Goal: Task Accomplishment & Management: Complete application form

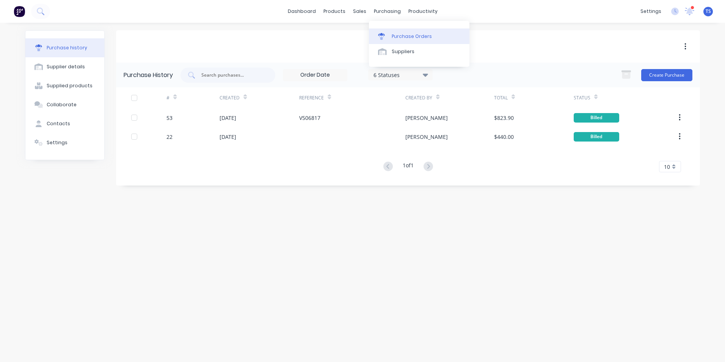
click at [400, 36] on div "Purchase Orders" at bounding box center [411, 36] width 40 height 7
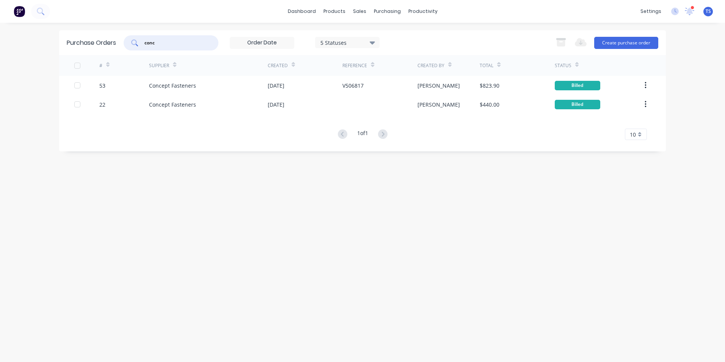
drag, startPoint x: 158, startPoint y: 44, endPoint x: 134, endPoint y: 45, distance: 23.5
click at [134, 45] on div "conc" at bounding box center [171, 42] width 95 height 15
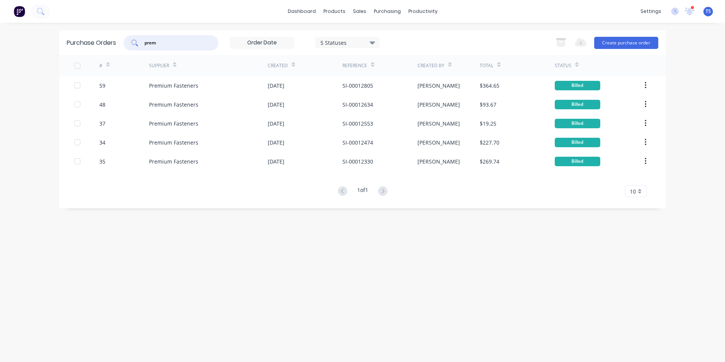
type input "prem"
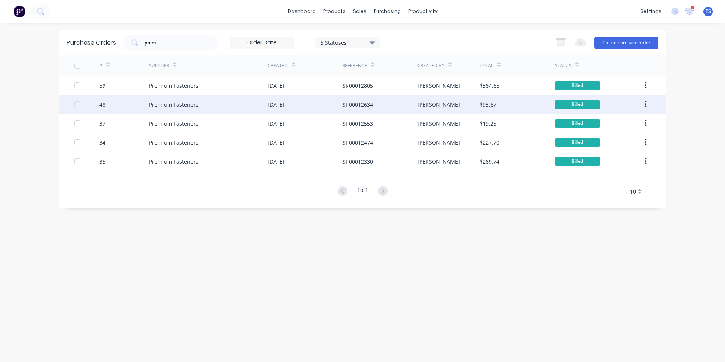
click at [105, 106] on div "48" at bounding box center [124, 104] width 50 height 19
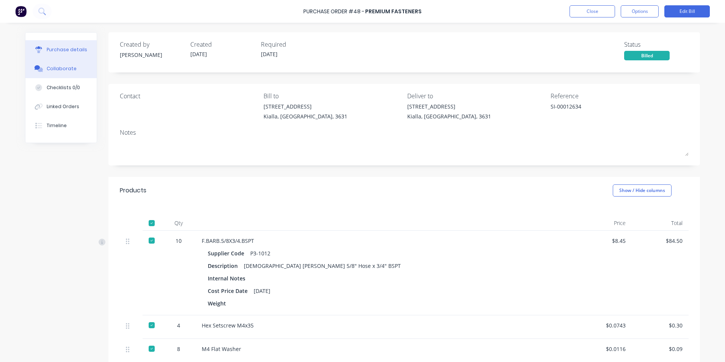
click at [50, 69] on div "Collaborate" at bounding box center [62, 68] width 30 height 7
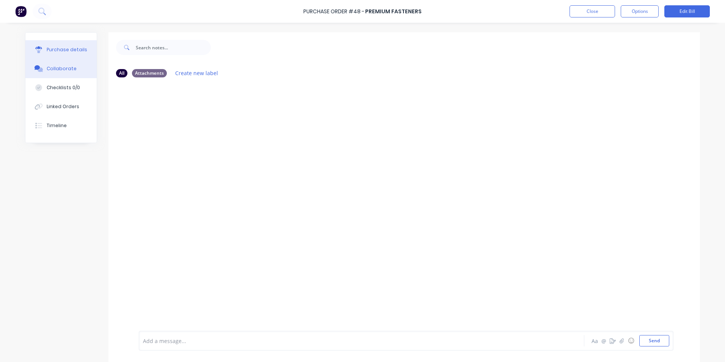
click at [59, 51] on div "Purchase details" at bounding box center [67, 49] width 41 height 7
type textarea "x"
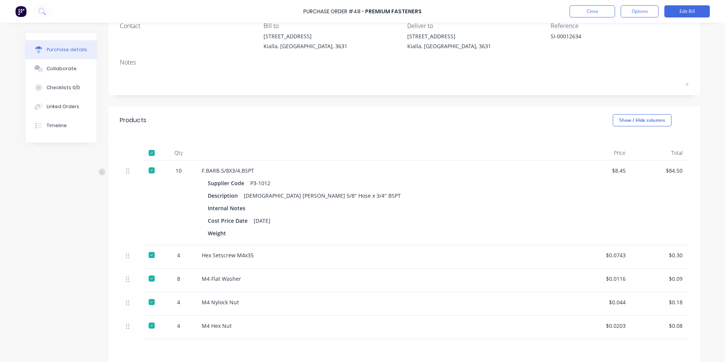
scroll to position [155, 0]
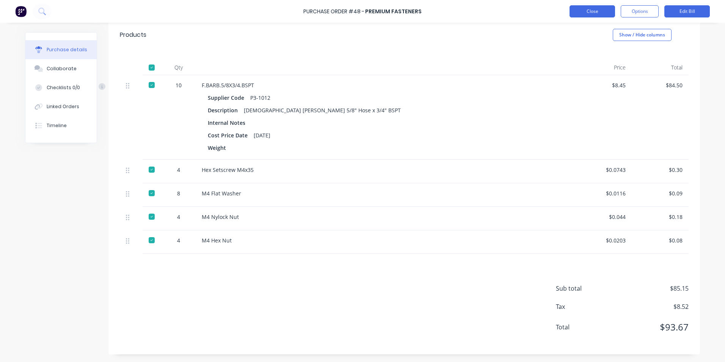
click at [598, 11] on button "Close" at bounding box center [591, 11] width 45 height 12
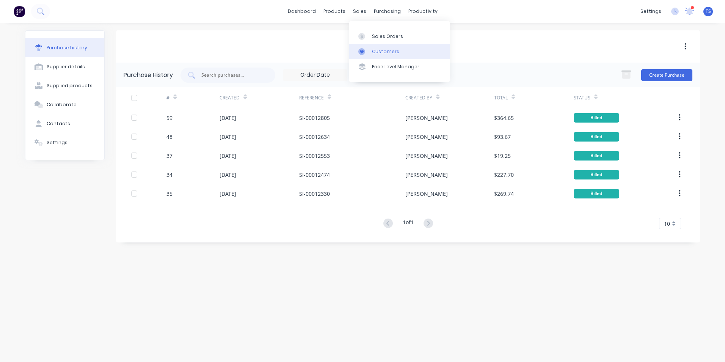
click at [380, 52] on div "Customers" at bounding box center [385, 51] width 27 height 7
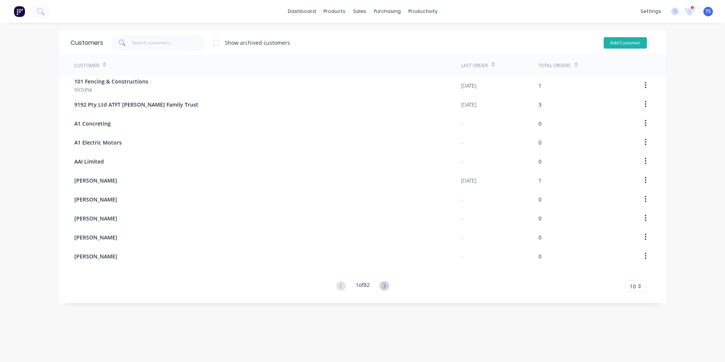
click at [626, 45] on button "Add Customer" at bounding box center [624, 42] width 43 height 11
select select "AU"
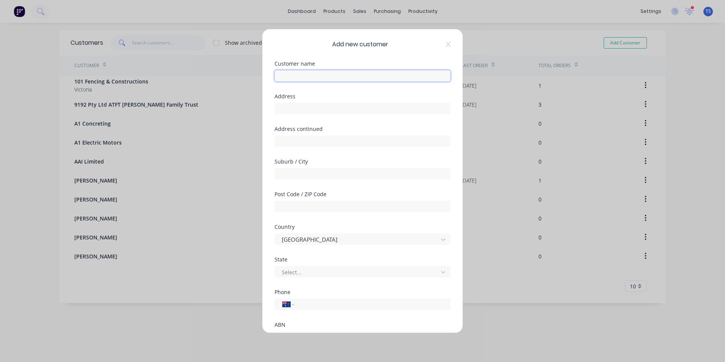
click at [321, 78] on input "text" at bounding box center [362, 75] width 176 height 11
type input "DeeJays Gardening"
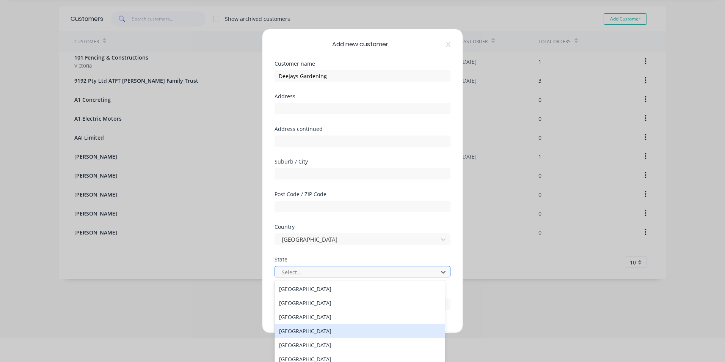
scroll to position [13, 0]
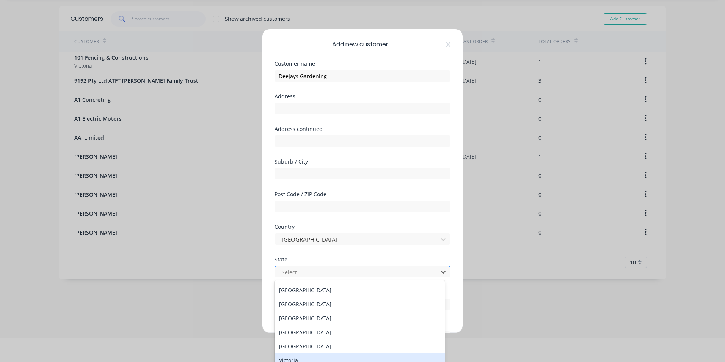
click at [333, 358] on div "Victoria" at bounding box center [359, 360] width 170 height 14
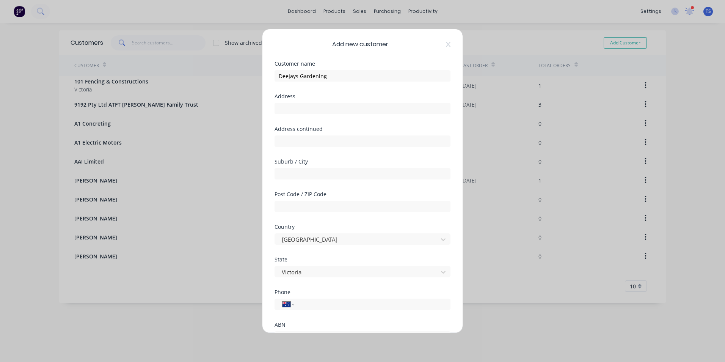
scroll to position [0, 0]
click at [310, 307] on input "tel" at bounding box center [370, 304] width 143 height 9
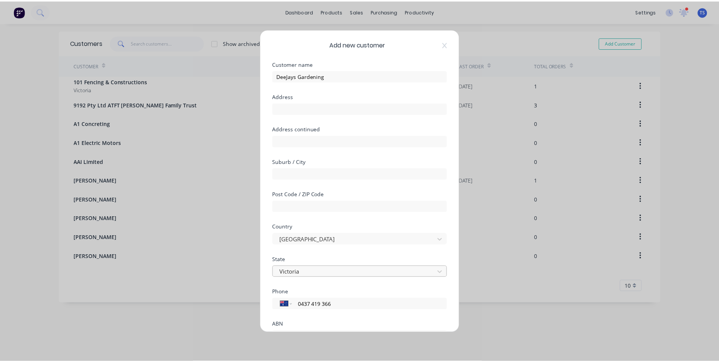
scroll to position [67, 0]
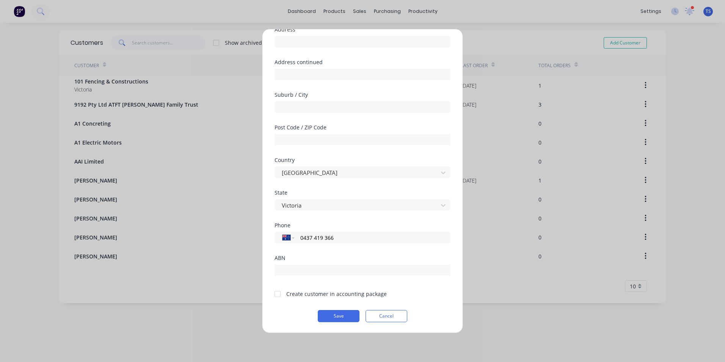
type input "0437 419 366"
click at [279, 290] on div at bounding box center [277, 293] width 15 height 15
click at [343, 316] on button "Save" at bounding box center [339, 316] width 42 height 12
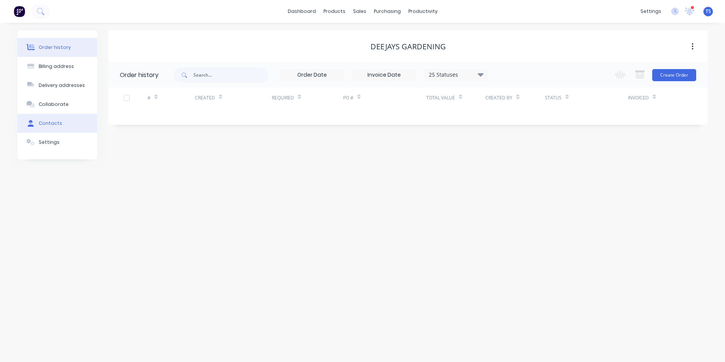
click at [38, 124] on button "Contacts" at bounding box center [57, 123] width 80 height 19
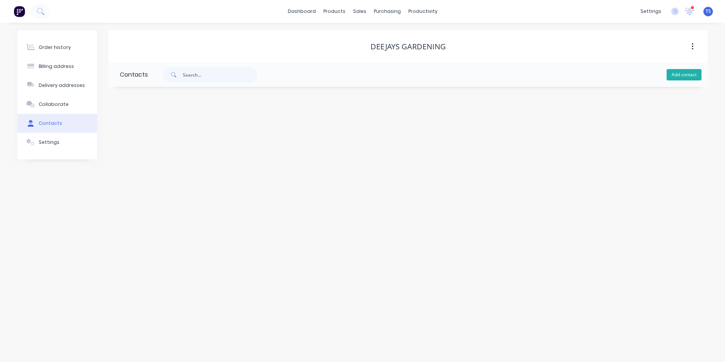
click at [694, 77] on button "Add contact" at bounding box center [683, 74] width 35 height 11
select select "AU"
click at [152, 130] on input "text" at bounding box center [182, 130] width 124 height 11
type input "DeeJay"
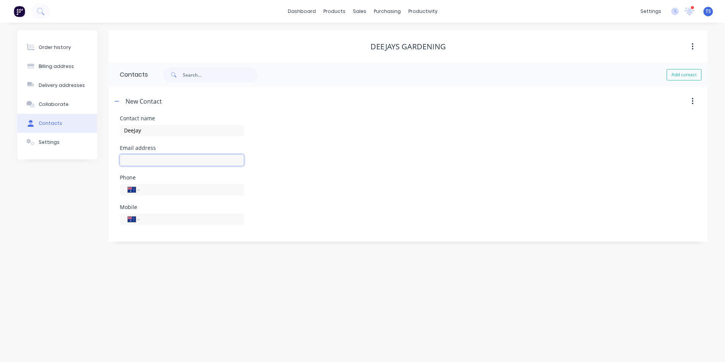
click at [146, 158] on input "text" at bounding box center [182, 159] width 124 height 11
select select "AU"
click at [142, 156] on input "text" at bounding box center [182, 159] width 124 height 11
type input "[EMAIL_ADDRESS][DOMAIN_NAME]"
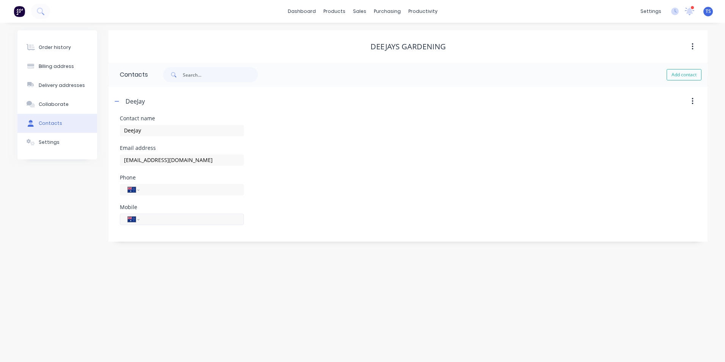
click at [160, 221] on input "tel" at bounding box center [190, 218] width 91 height 9
type input "0437 419 366"
click at [68, 51] on button "Order history" at bounding box center [57, 47] width 80 height 19
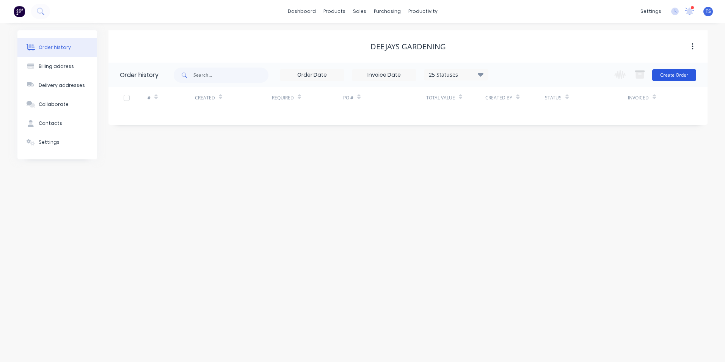
click at [682, 74] on button "Create Order" at bounding box center [674, 75] width 44 height 12
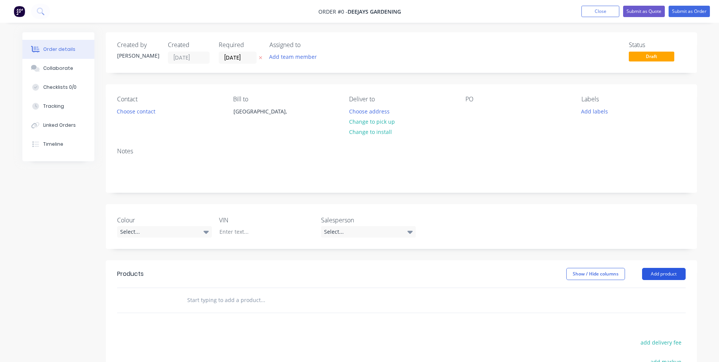
click at [656, 273] on button "Add product" at bounding box center [664, 274] width 44 height 12
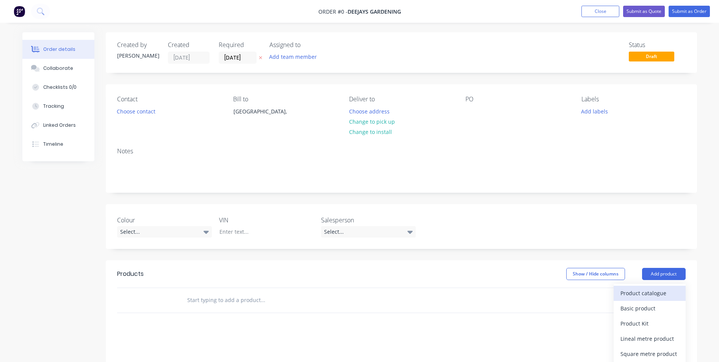
click at [654, 293] on div "Product catalogue" at bounding box center [649, 292] width 58 height 11
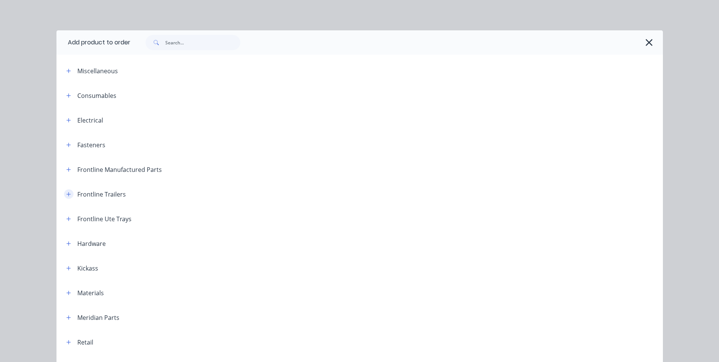
click at [66, 194] on icon "button" at bounding box center [68, 194] width 4 height 4
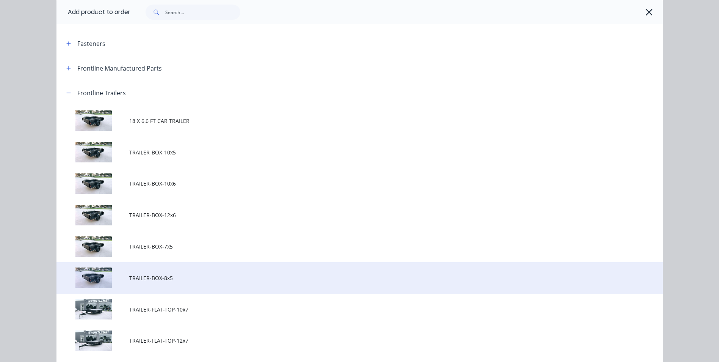
scroll to position [114, 0]
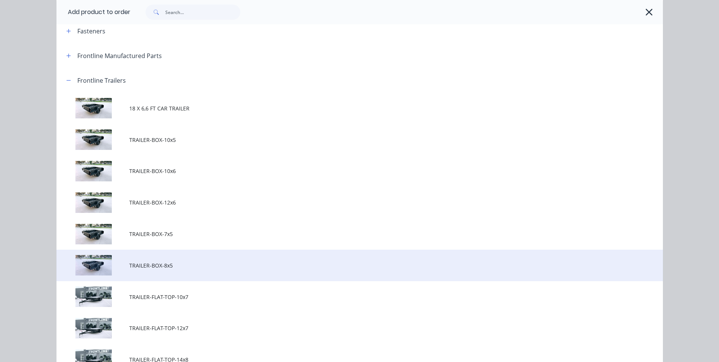
click at [175, 266] on span "TRAILER-BOX-8x5" at bounding box center [342, 265] width 427 height 8
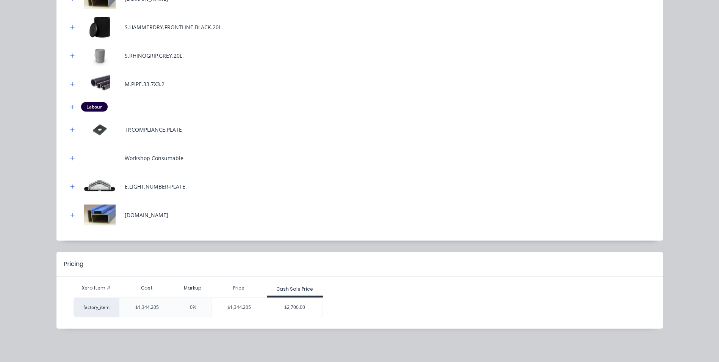
scroll to position [76, 0]
click at [314, 307] on div "$2,700.00" at bounding box center [294, 306] width 55 height 19
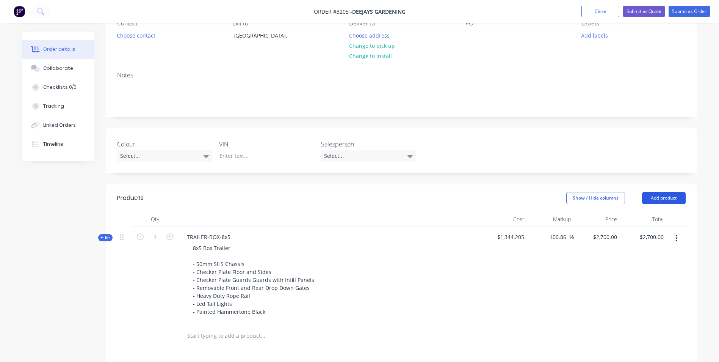
click at [665, 197] on button "Add product" at bounding box center [664, 198] width 44 height 12
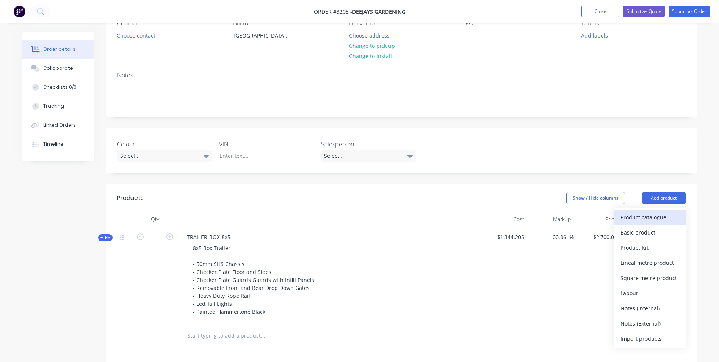
click at [661, 215] on div "Product catalogue" at bounding box center [649, 216] width 58 height 11
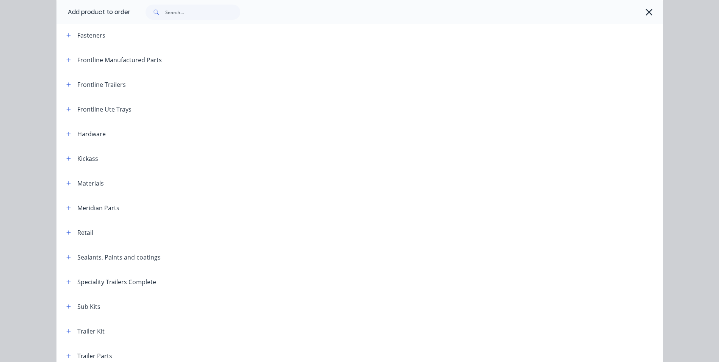
scroll to position [152, 0]
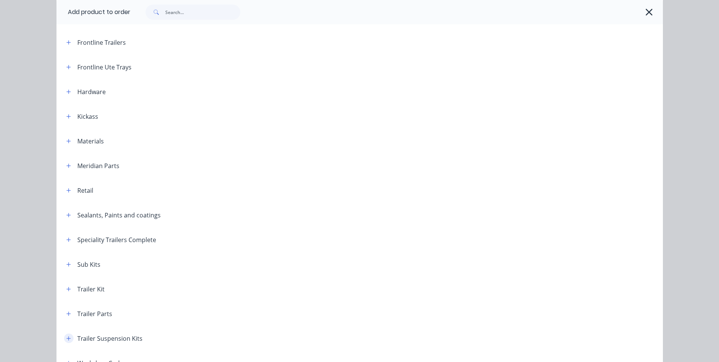
click at [69, 339] on button "button" at bounding box center [68, 337] width 9 height 9
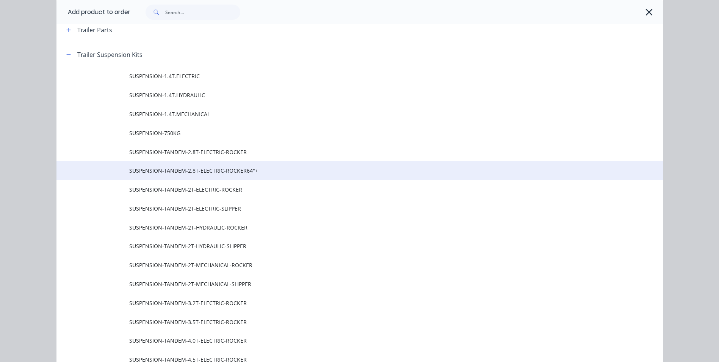
scroll to position [455, 0]
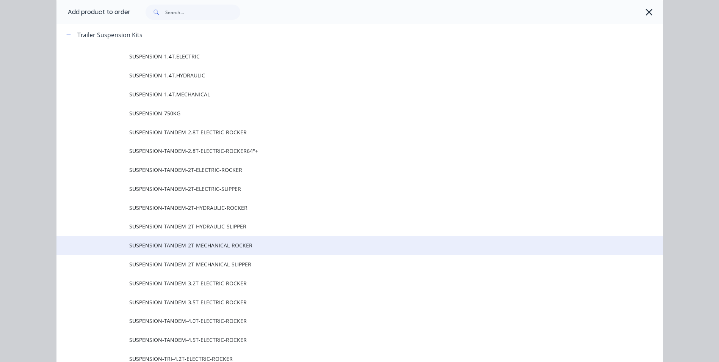
click at [152, 247] on span "SUSPENSION-TANDEM-2T-MECHANICAL-ROCKER" at bounding box center [342, 245] width 427 height 8
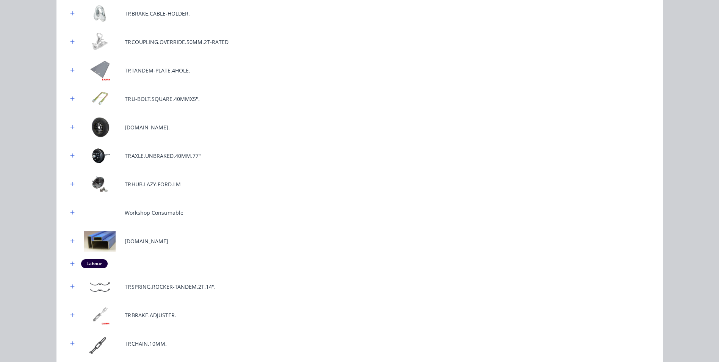
scroll to position [318, 0]
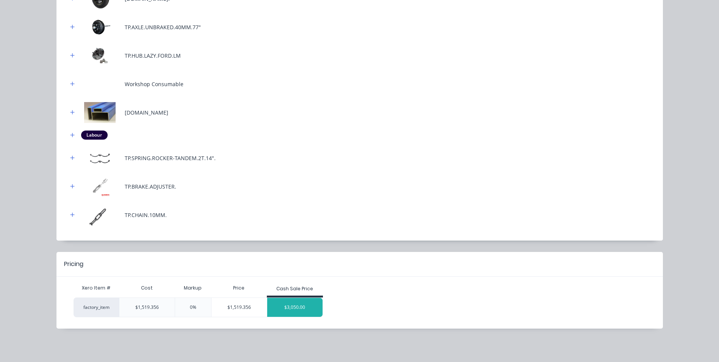
click at [311, 308] on div "$3,050.00" at bounding box center [294, 306] width 55 height 19
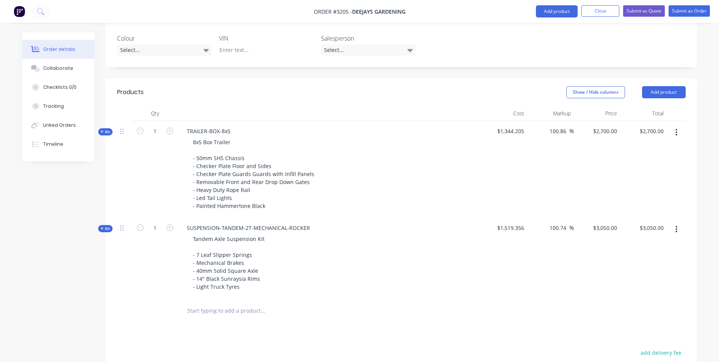
scroll to position [114, 0]
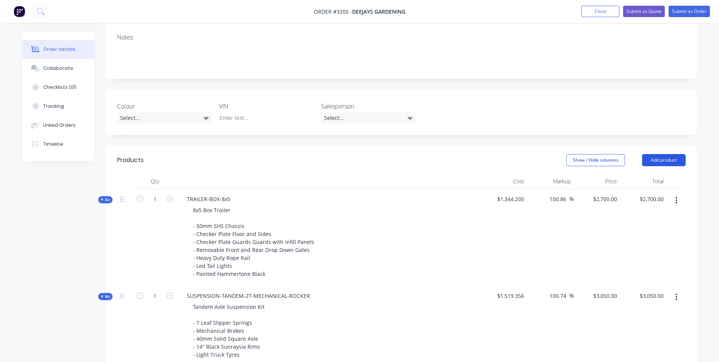
click at [651, 156] on button "Add product" at bounding box center [664, 160] width 44 height 12
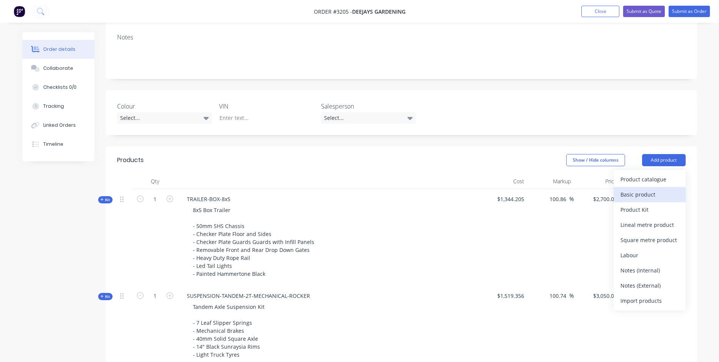
click at [639, 199] on div "Basic product" at bounding box center [649, 194] width 58 height 11
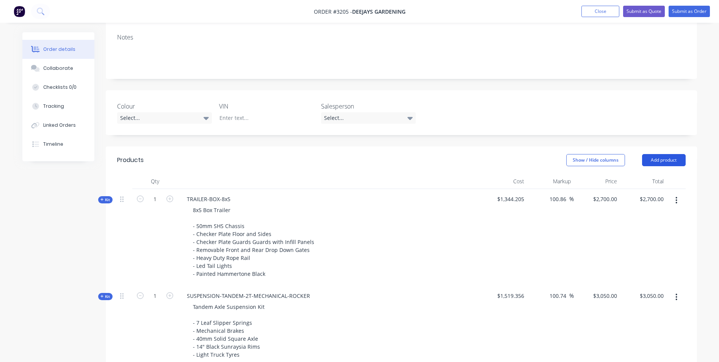
click at [666, 159] on button "Add product" at bounding box center [664, 160] width 44 height 12
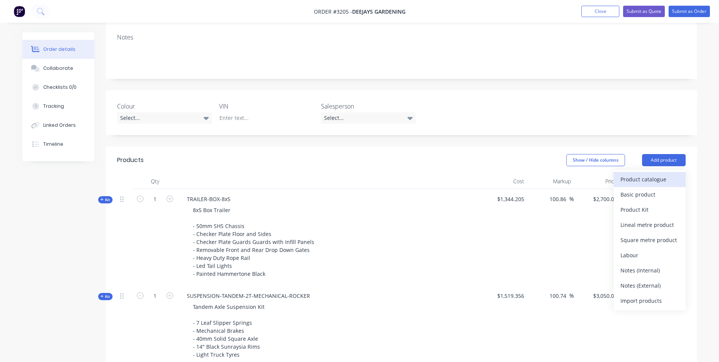
click at [656, 178] on div "Product catalogue" at bounding box center [649, 179] width 58 height 11
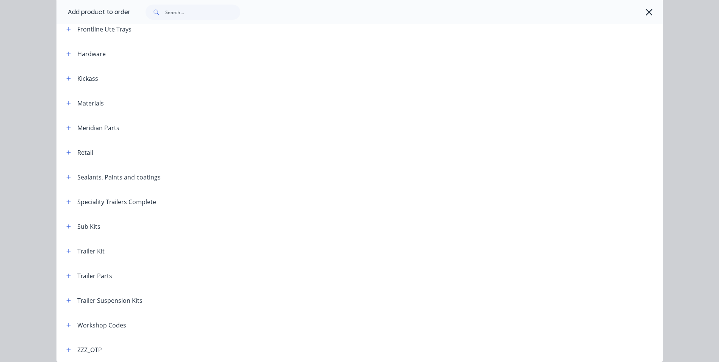
scroll to position [223, 0]
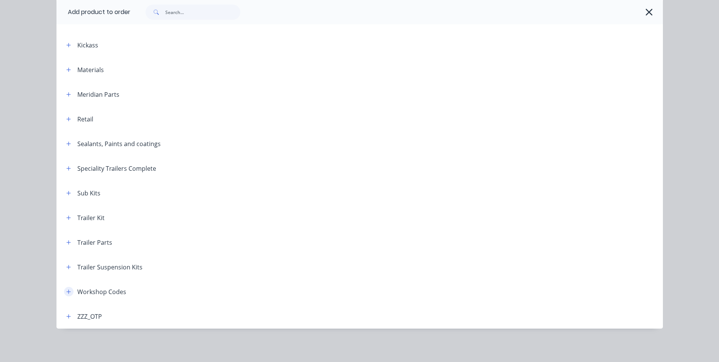
click at [66, 289] on icon "button" at bounding box center [68, 291] width 5 height 5
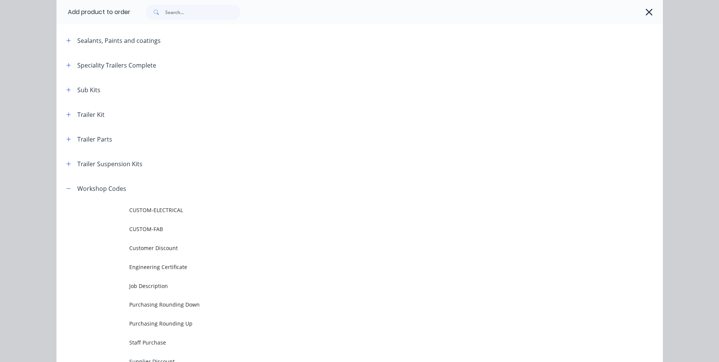
scroll to position [374, 0]
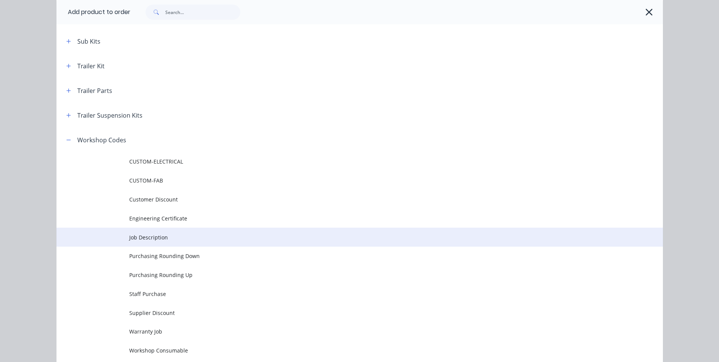
click at [163, 236] on span "Job Description" at bounding box center [342, 237] width 427 height 8
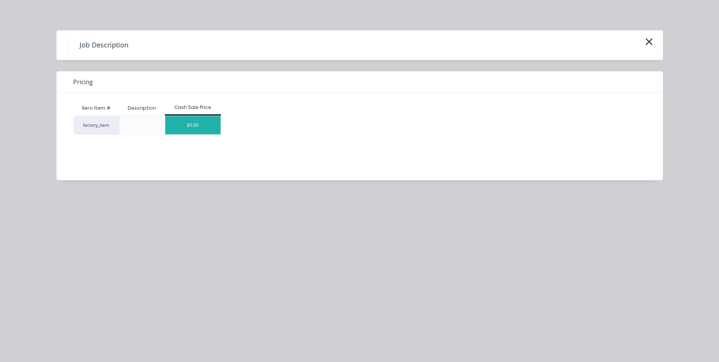
click at [212, 128] on div "$0.00" at bounding box center [192, 125] width 55 height 18
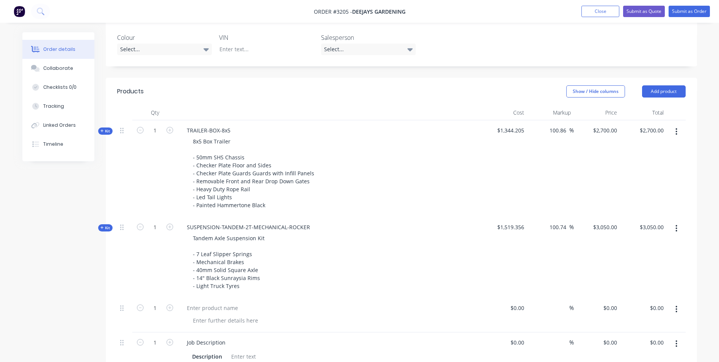
scroll to position [265, 0]
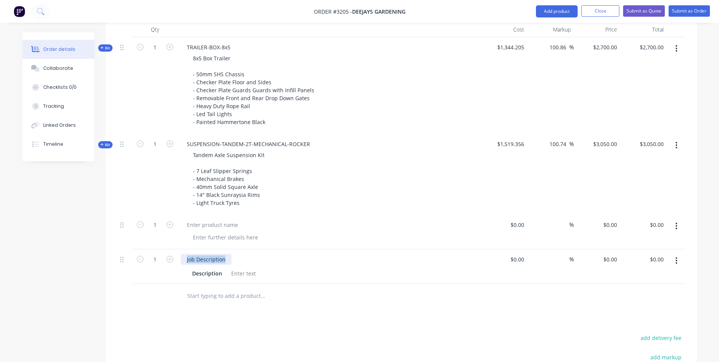
drag, startPoint x: 224, startPoint y: 260, endPoint x: 186, endPoint y: 260, distance: 37.5
click at [186, 260] on div "Job Description" at bounding box center [206, 259] width 51 height 11
click at [676, 225] on icon "button" at bounding box center [677, 225] width 2 height 7
click at [639, 294] on div "Delete" at bounding box center [649, 291] width 58 height 11
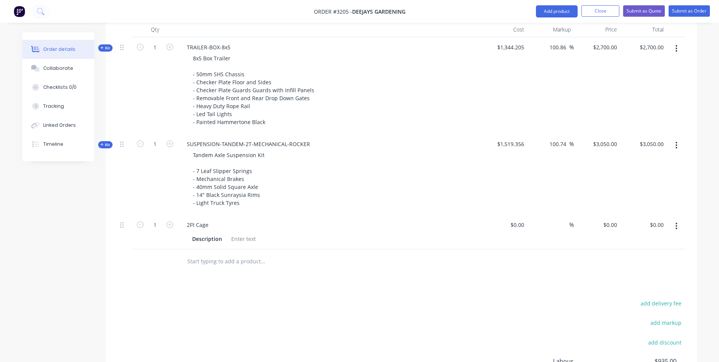
click at [214, 264] on input "text" at bounding box center [263, 261] width 152 height 15
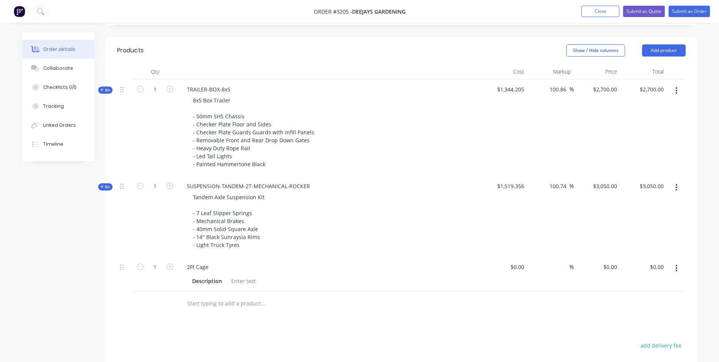
scroll to position [152, 0]
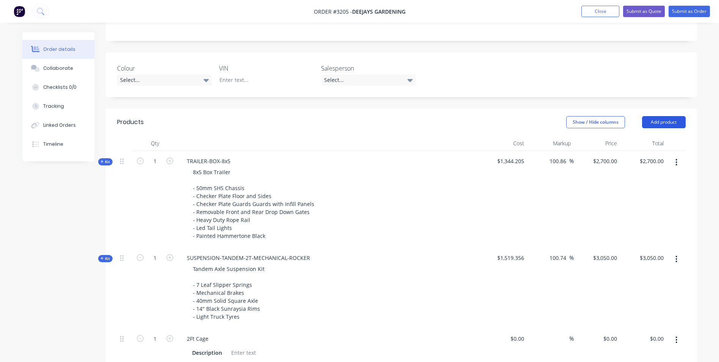
click at [653, 117] on button "Add product" at bounding box center [664, 122] width 44 height 12
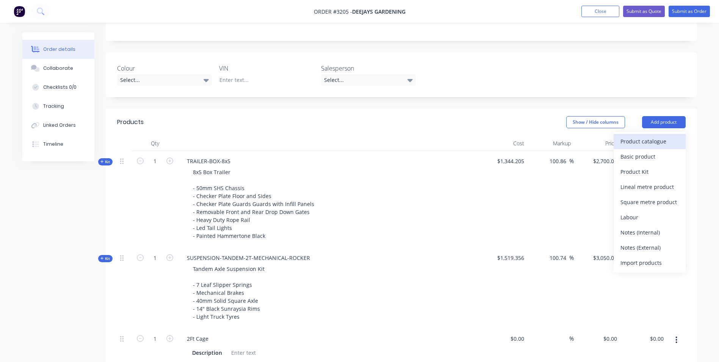
click at [646, 139] on div "Product catalogue" at bounding box center [649, 141] width 58 height 11
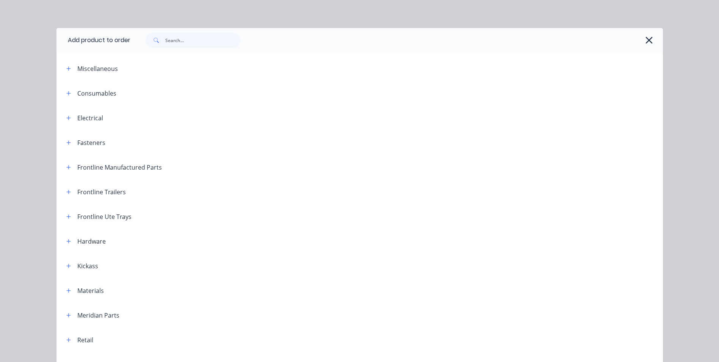
scroll to position [0, 0]
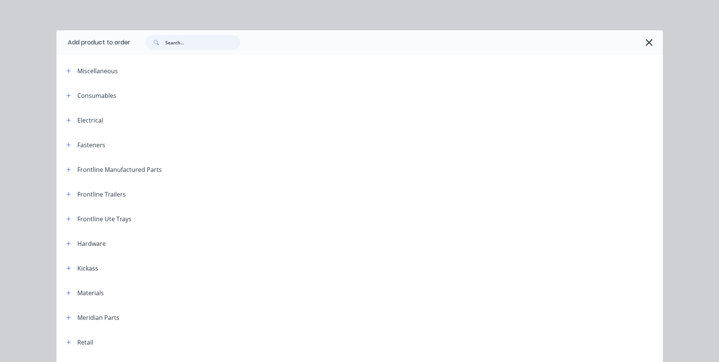
click at [175, 44] on input "text" at bounding box center [202, 42] width 75 height 15
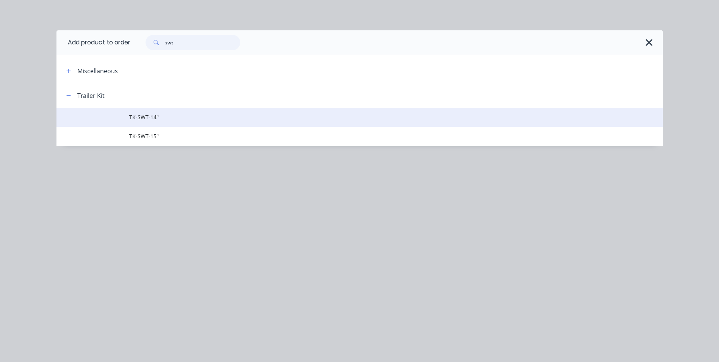
type input "swt"
click at [163, 116] on span "TK-SWT-14"" at bounding box center [342, 117] width 427 height 8
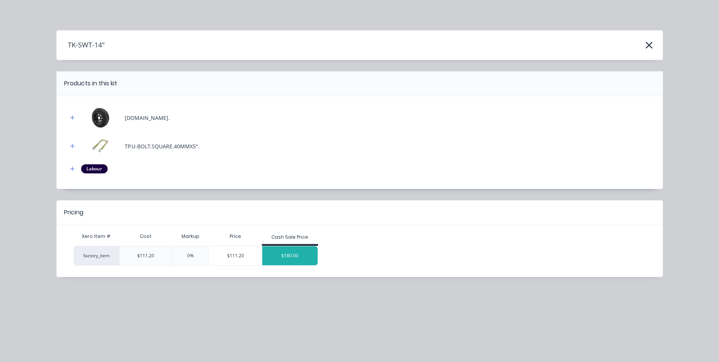
click at [314, 253] on div "$180.00" at bounding box center [289, 255] width 55 height 19
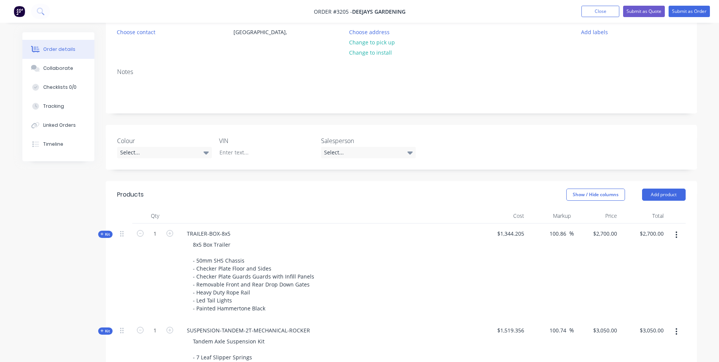
scroll to position [76, 0]
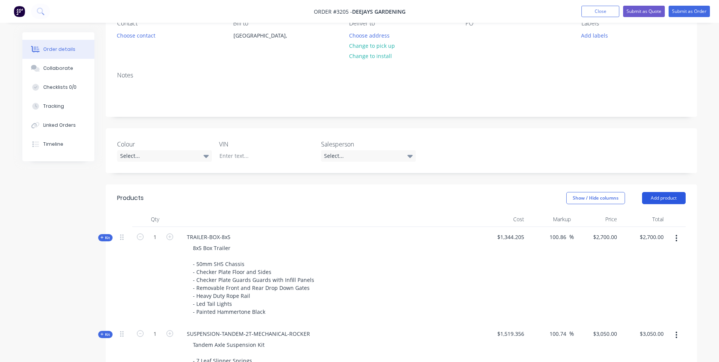
click at [667, 198] on button "Add product" at bounding box center [664, 198] width 44 height 12
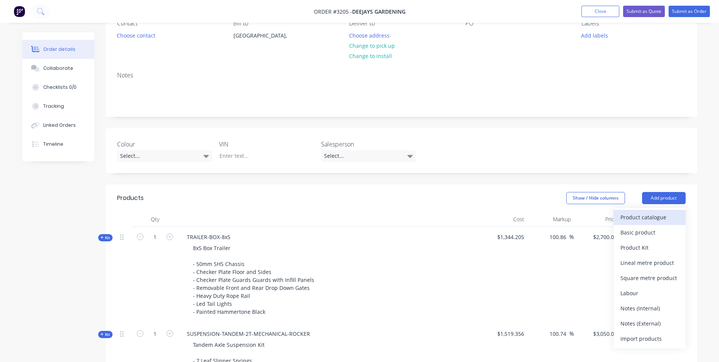
click at [646, 214] on div "Product catalogue" at bounding box center [649, 216] width 58 height 11
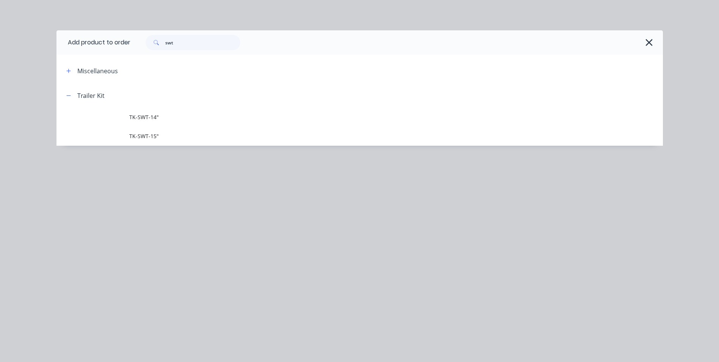
click at [156, 45] on icon at bounding box center [155, 42] width 5 height 5
type input "s"
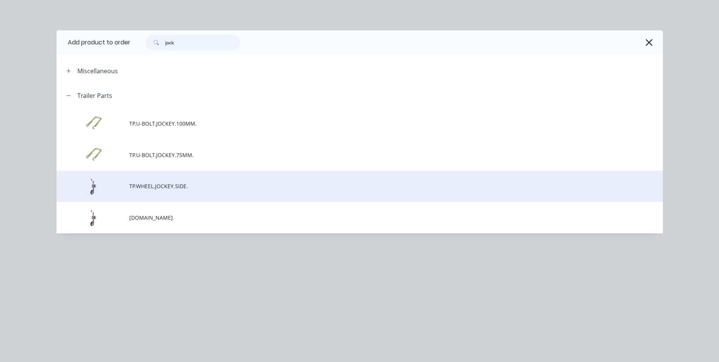
type input "jock"
click at [164, 184] on span "TP.WHEEL.JOCKEY.SIDE." at bounding box center [342, 186] width 427 height 8
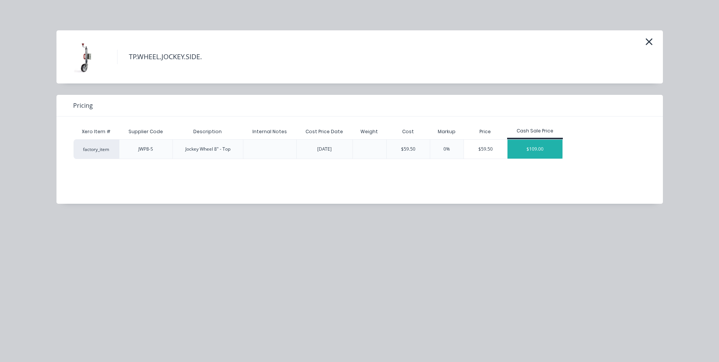
click at [553, 149] on div "$109.00" at bounding box center [534, 148] width 55 height 19
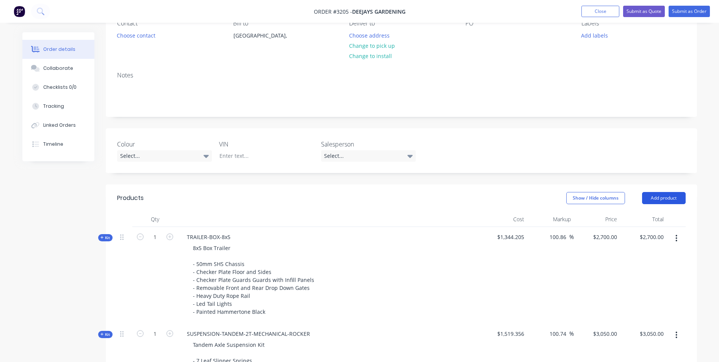
click at [667, 196] on button "Add product" at bounding box center [664, 198] width 44 height 12
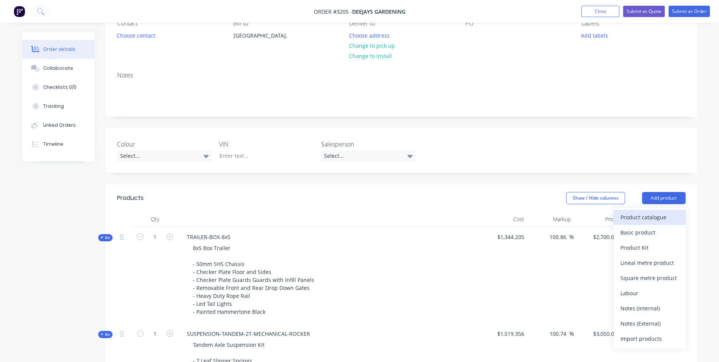
click at [649, 218] on div "Product catalogue" at bounding box center [649, 216] width 58 height 11
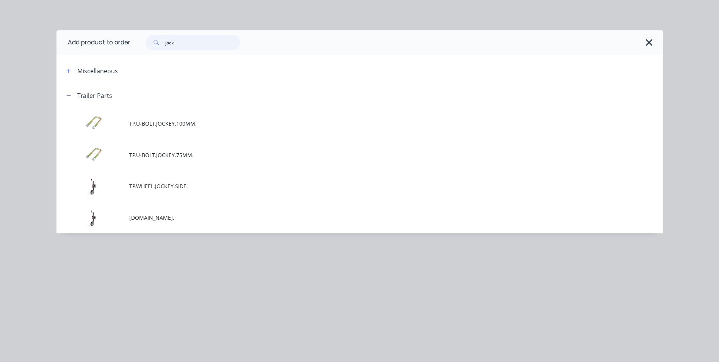
drag, startPoint x: 175, startPoint y: 42, endPoint x: 158, endPoint y: 46, distance: 17.5
click at [158, 46] on div "jock" at bounding box center [193, 42] width 95 height 15
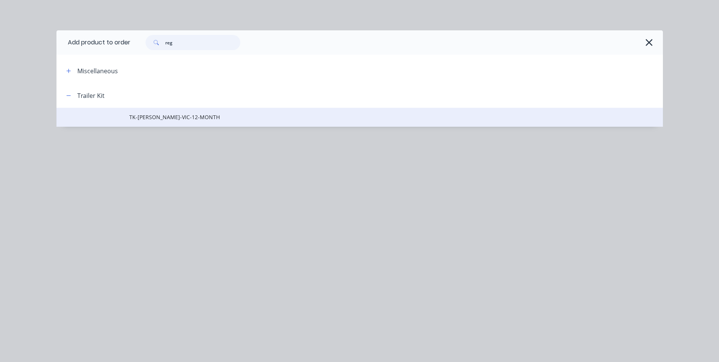
type input "reg"
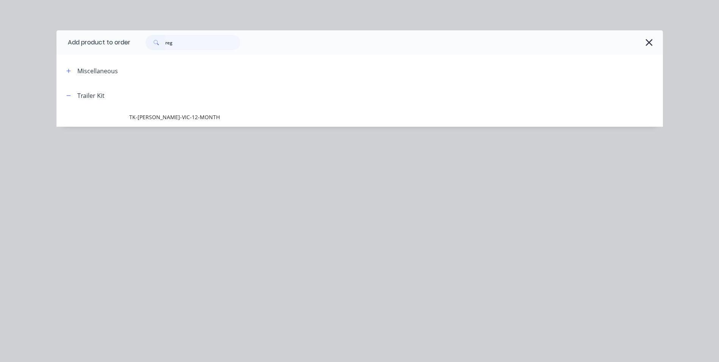
drag, startPoint x: 151, startPoint y: 115, endPoint x: 158, endPoint y: 115, distance: 7.6
click at [151, 115] on span "TK-[PERSON_NAME]-VIC-12-MONTH" at bounding box center [342, 117] width 427 height 8
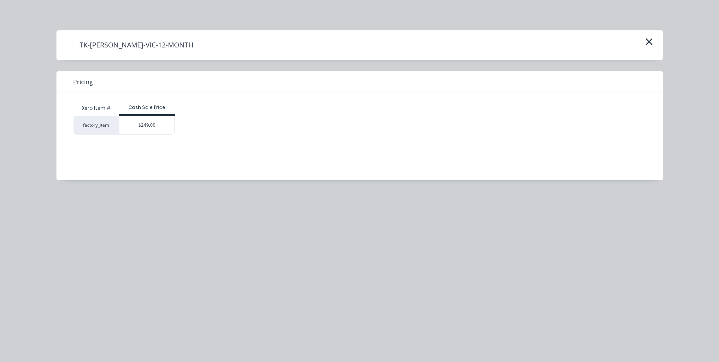
drag, startPoint x: 166, startPoint y: 126, endPoint x: 209, endPoint y: 124, distance: 43.6
click at [166, 127] on div "$249.00" at bounding box center [146, 125] width 55 height 18
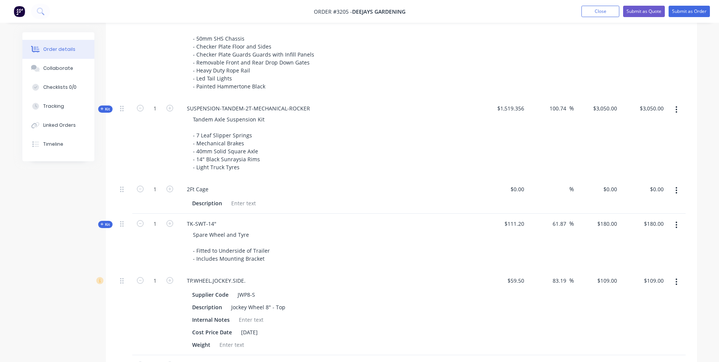
scroll to position [307, 0]
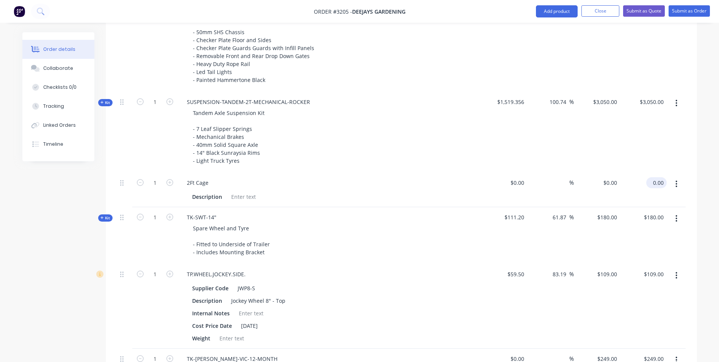
click at [660, 182] on input "0.00" at bounding box center [657, 182] width 17 height 11
type input "1650.00"
type input "$1,650.00"
click at [430, 259] on div "TK-SWT-14" Spare Wheel and Tyre - Fitted to Underside of Trailer - Includes Mou…" at bounding box center [329, 235] width 303 height 57
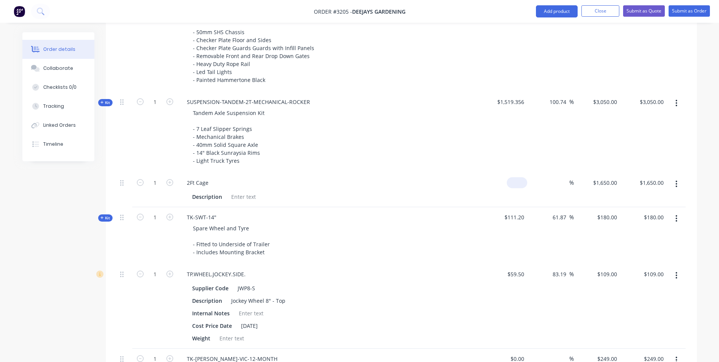
click at [523, 182] on input at bounding box center [518, 182] width 17 height 11
type input "$600.00"
click at [397, 255] on div "Spare Wheel and Tyre - Fitted to Underside of Trailer - Includes Mounting Brack…" at bounding box center [329, 239] width 297 height 35
click at [646, 183] on input "600.00" at bounding box center [654, 182] width 23 height 11
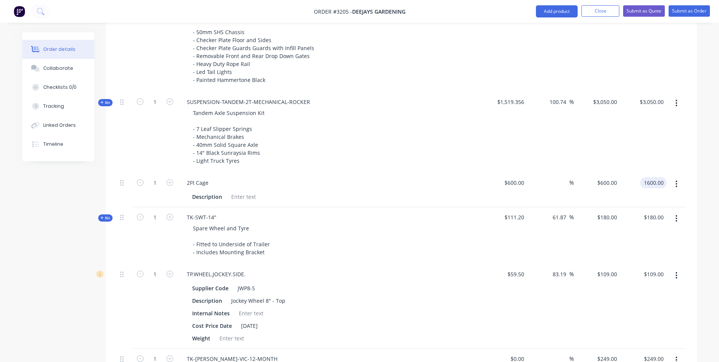
type input "1600.00"
type input "166.67"
type input "$1,600.00"
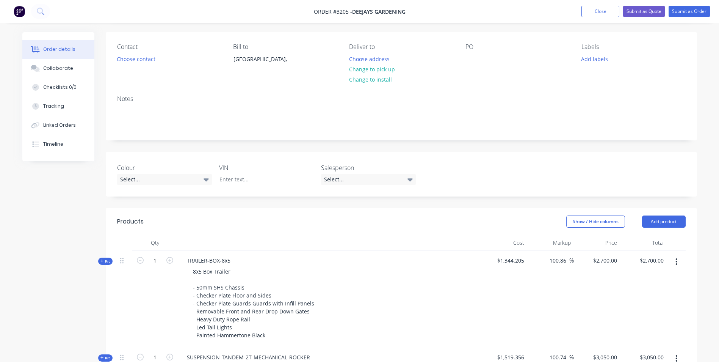
scroll to position [0, 0]
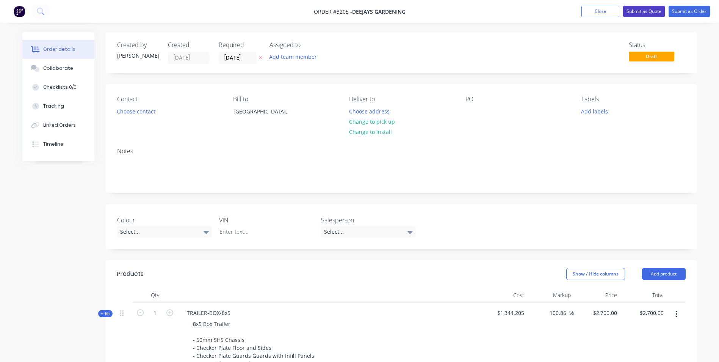
click at [653, 10] on button "Submit as Quote" at bounding box center [644, 11] width 42 height 11
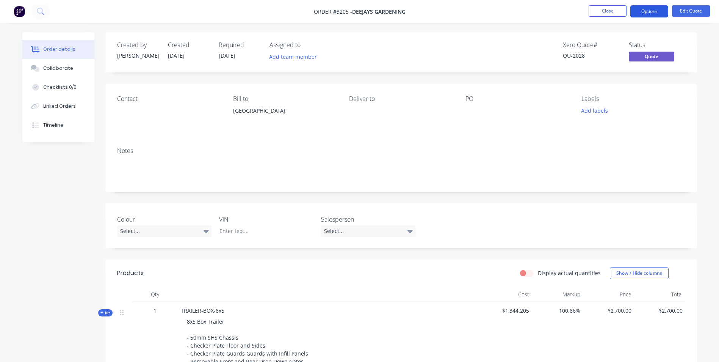
click at [653, 13] on button "Options" at bounding box center [649, 11] width 38 height 12
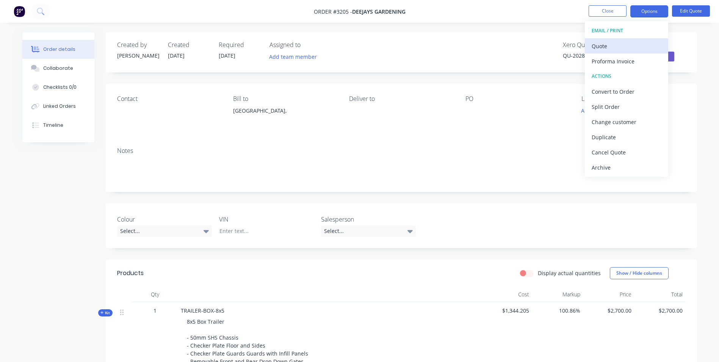
click at [603, 47] on div "Quote" at bounding box center [627, 46] width 70 height 11
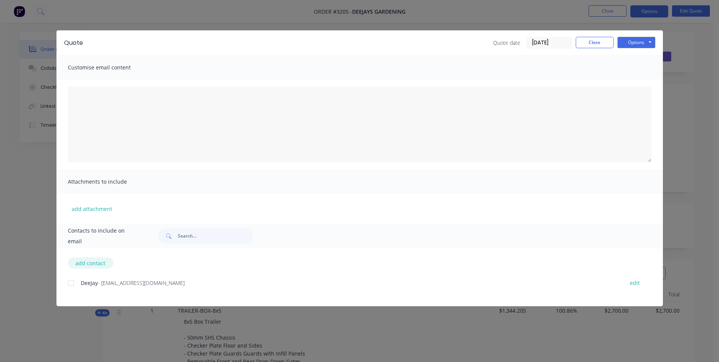
click at [92, 261] on button "add contact" at bounding box center [90, 262] width 45 height 11
select select "AU"
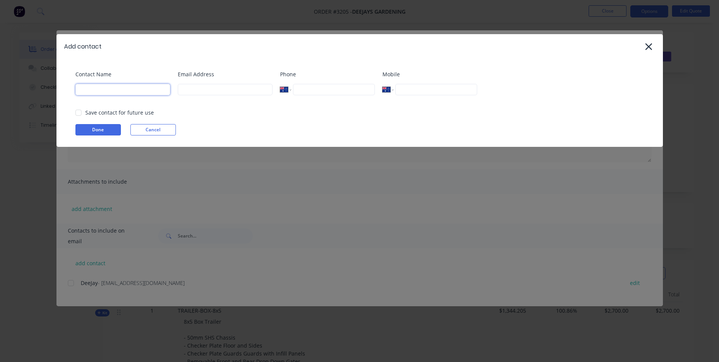
click at [93, 90] on input at bounding box center [122, 89] width 95 height 11
type input "[PERSON_NAME]"
drag, startPoint x: 201, startPoint y: 90, endPoint x: 206, endPoint y: 90, distance: 4.9
click at [201, 90] on input at bounding box center [225, 89] width 95 height 11
type input "s"
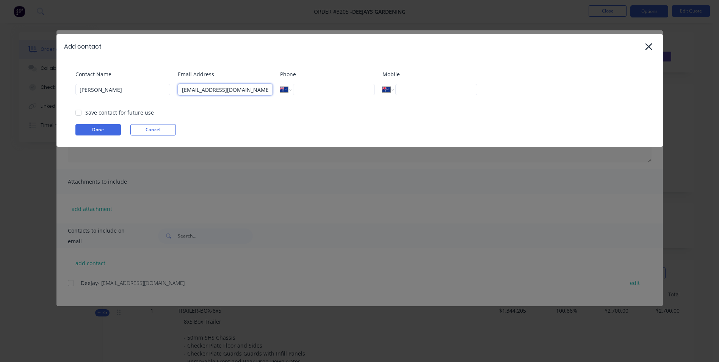
click at [78, 113] on div at bounding box center [78, 112] width 15 height 15
type input "[EMAIL_ADDRESS][DOMAIN_NAME]"
click at [105, 130] on button "Done" at bounding box center [97, 129] width 45 height 11
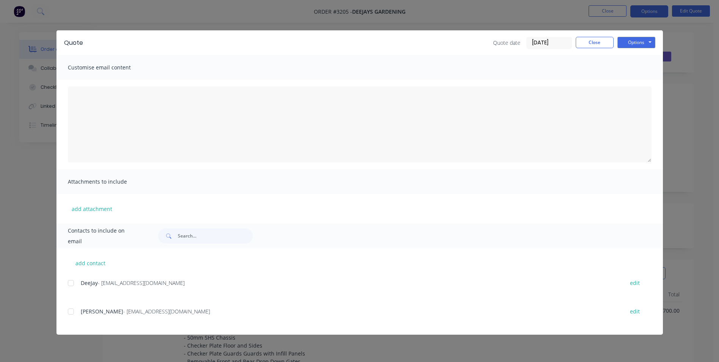
click at [71, 311] on div at bounding box center [70, 311] width 15 height 15
click at [632, 41] on button "Options" at bounding box center [636, 42] width 38 height 11
click at [637, 83] on button "Email" at bounding box center [641, 81] width 49 height 13
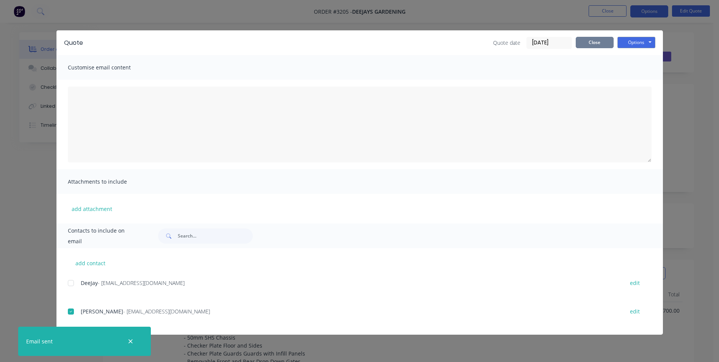
click at [587, 45] on button "Close" at bounding box center [595, 42] width 38 height 11
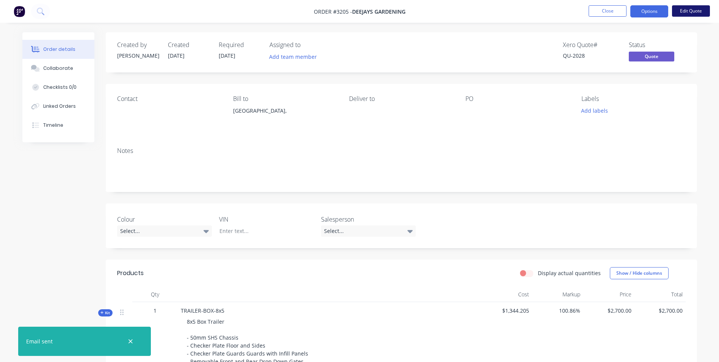
click at [691, 12] on button "Edit Quote" at bounding box center [691, 10] width 38 height 11
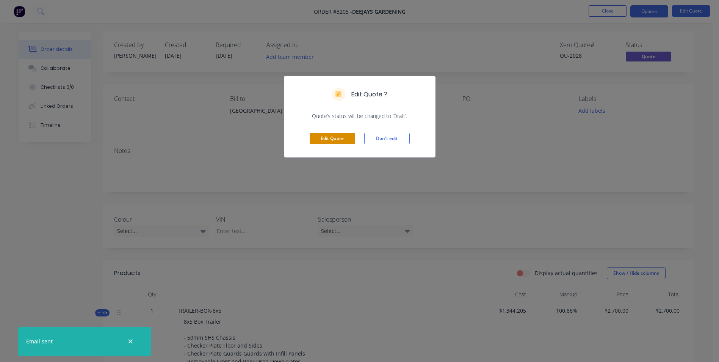
click at [319, 139] on button "Edit Quote" at bounding box center [332, 138] width 45 height 11
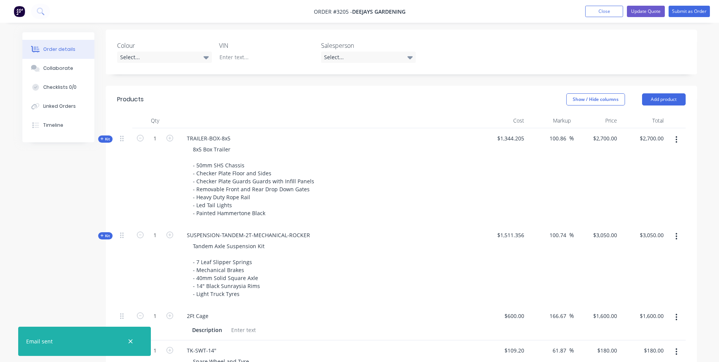
scroll to position [227, 0]
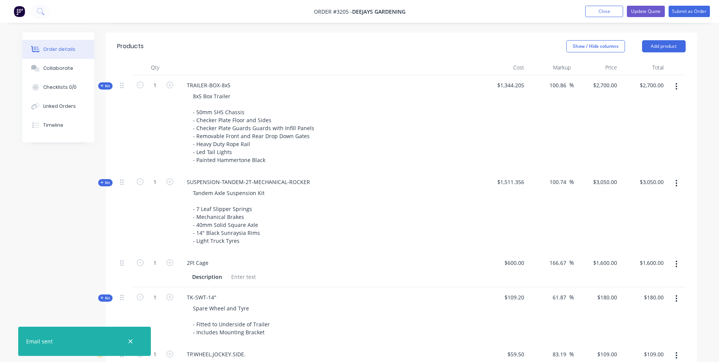
click at [677, 183] on icon "button" at bounding box center [676, 183] width 2 height 8
click at [654, 264] on div "Delete" at bounding box center [649, 263] width 58 height 11
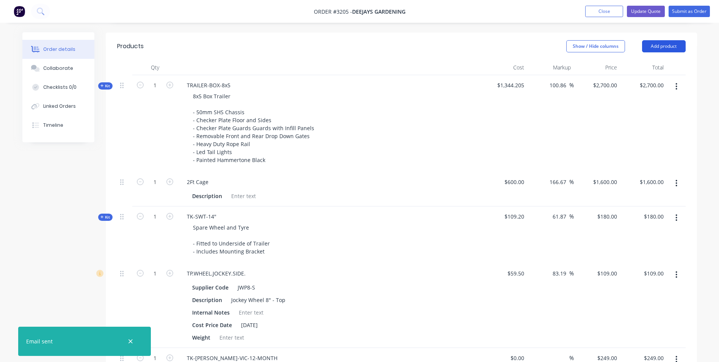
click at [660, 46] on button "Add product" at bounding box center [664, 46] width 44 height 12
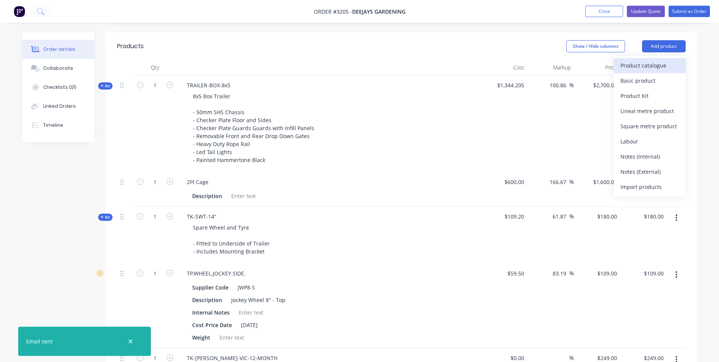
click at [635, 65] on div "Product catalogue" at bounding box center [649, 65] width 58 height 11
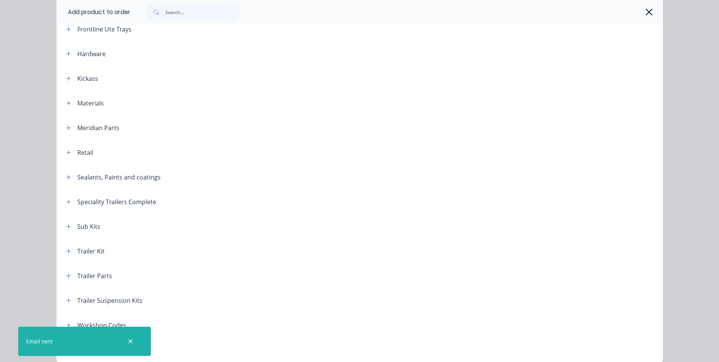
scroll to position [223, 0]
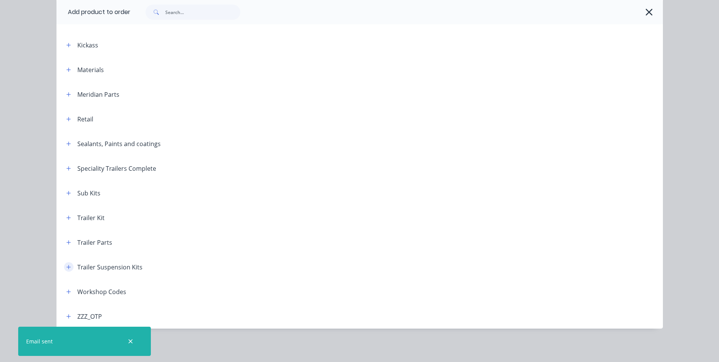
click at [68, 266] on icon "button" at bounding box center [68, 266] width 5 height 5
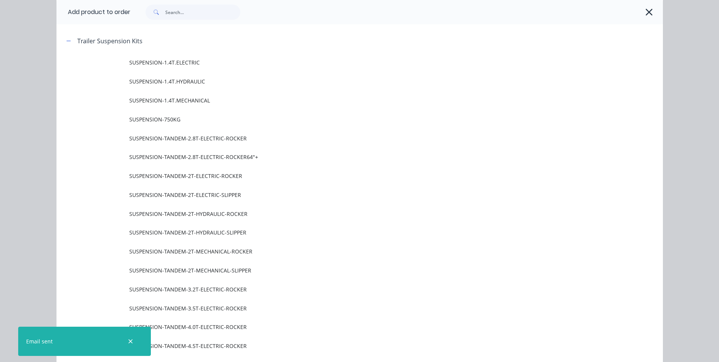
scroll to position [450, 0]
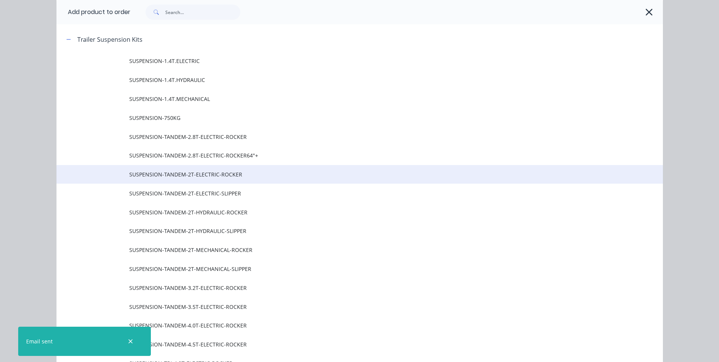
click at [233, 173] on span "SUSPENSION-TANDEM-2T-ELECTRIC-ROCKER" at bounding box center [342, 174] width 427 height 8
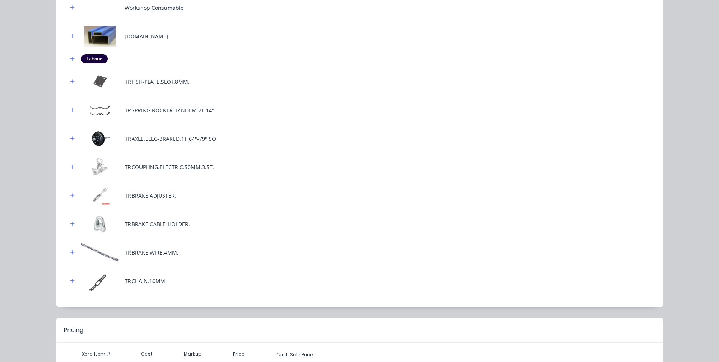
scroll to position [346, 0]
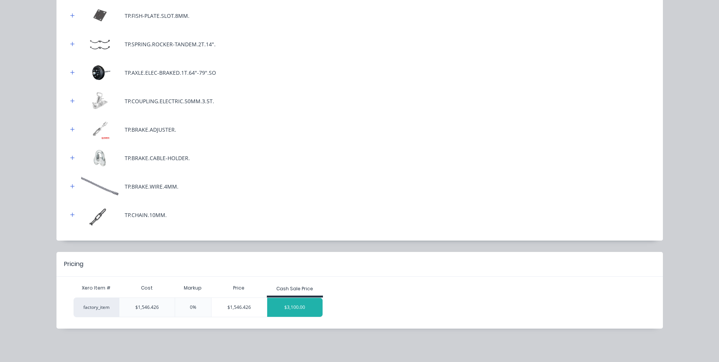
click at [313, 310] on div "$3,100.00" at bounding box center [294, 306] width 55 height 19
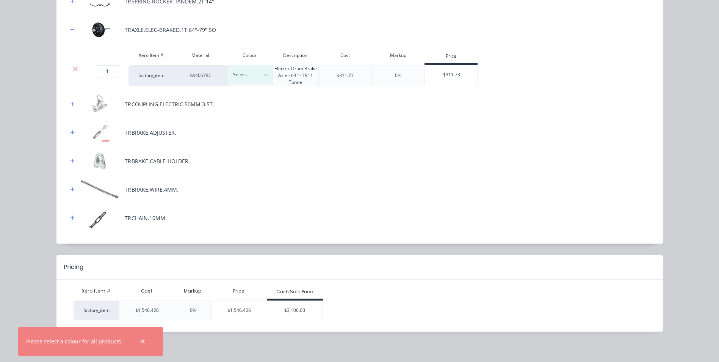
scroll to position [392, 0]
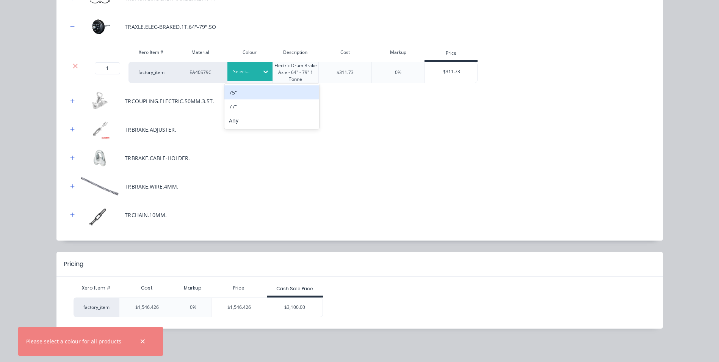
click at [260, 91] on div "75"" at bounding box center [271, 92] width 95 height 14
click at [312, 302] on div "$3,100.00" at bounding box center [294, 306] width 55 height 19
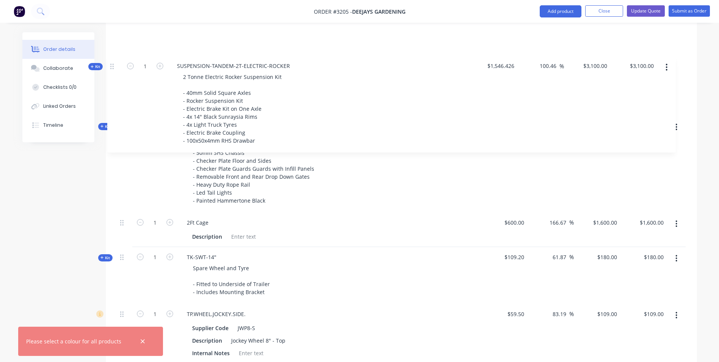
scroll to position [283, 0]
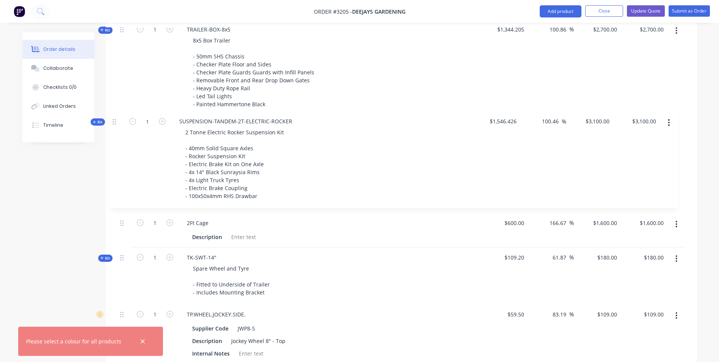
drag, startPoint x: 122, startPoint y: 119, endPoint x: 115, endPoint y: 122, distance: 7.8
click at [115, 122] on div "Qty Cost Markup Price Total Kit 1 TRAILER-BOX-8x5 8x5 Box Trailer - 50mm SHS Ch…" at bounding box center [401, 220] width 591 height 432
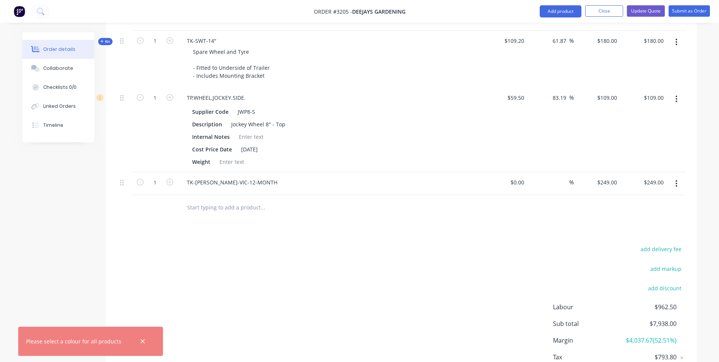
scroll to position [548, 0]
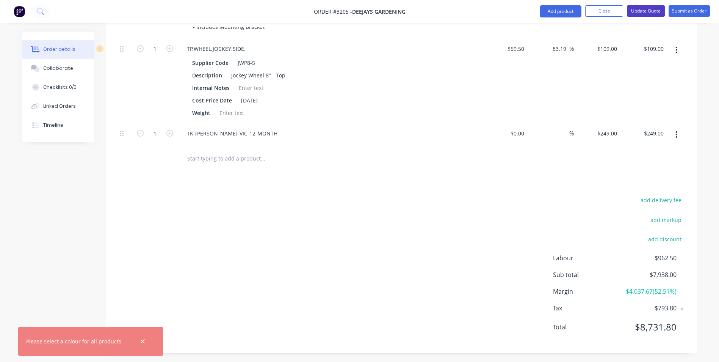
click at [656, 11] on button "Update Quote" at bounding box center [646, 10] width 38 height 11
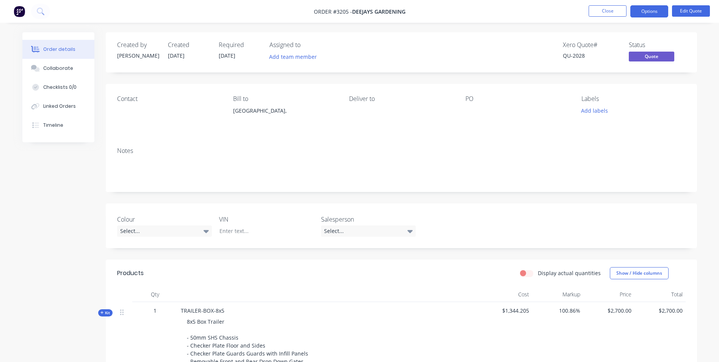
drag, startPoint x: 659, startPoint y: 11, endPoint x: 671, endPoint y: 13, distance: 11.6
click at [660, 13] on button "Options" at bounding box center [649, 11] width 38 height 12
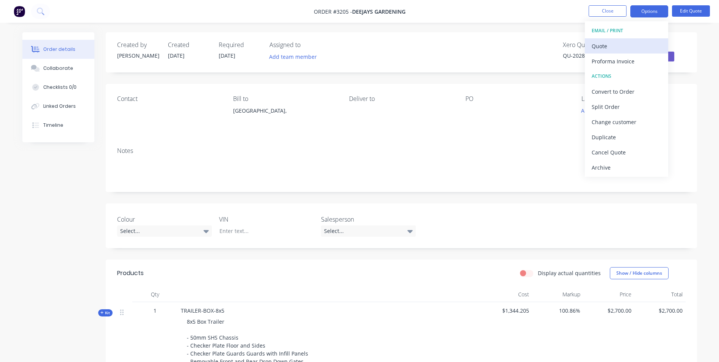
click at [609, 46] on div "Quote" at bounding box center [627, 46] width 70 height 11
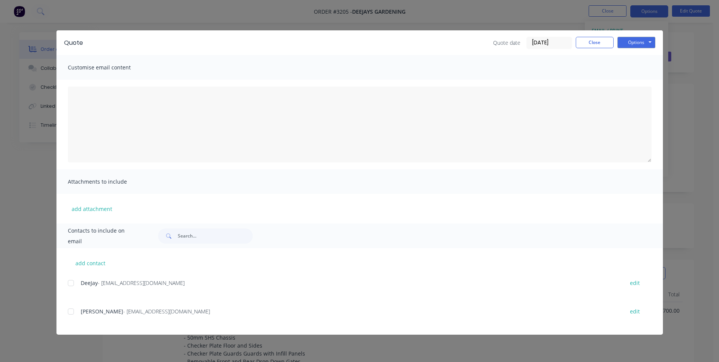
click at [71, 310] on div at bounding box center [70, 311] width 15 height 15
click at [640, 44] on button "Options" at bounding box center [636, 42] width 38 height 11
click at [639, 81] on button "Email" at bounding box center [641, 81] width 49 height 13
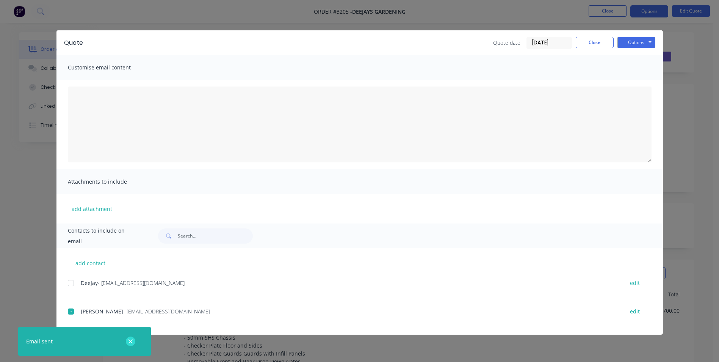
click at [131, 338] on icon "button" at bounding box center [130, 341] width 5 height 7
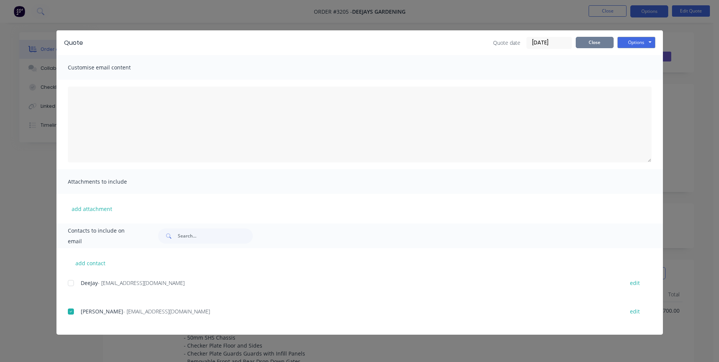
click at [594, 42] on button "Close" at bounding box center [595, 42] width 38 height 11
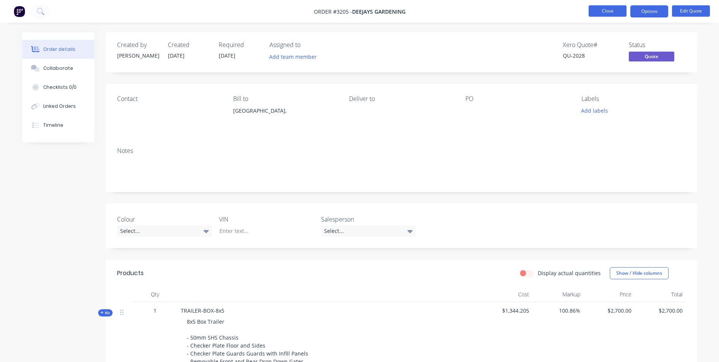
click at [614, 11] on button "Close" at bounding box center [607, 10] width 38 height 11
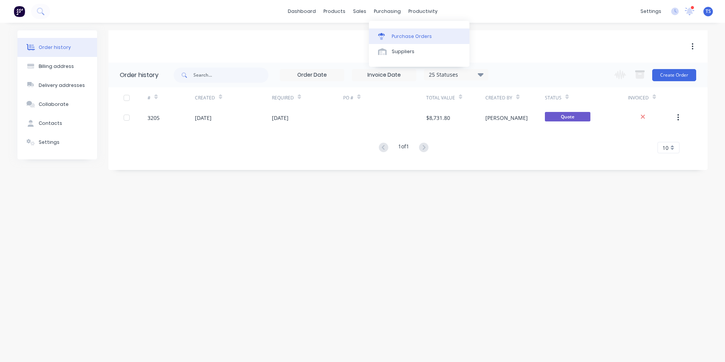
click at [424, 38] on div "Purchase Orders" at bounding box center [411, 36] width 40 height 7
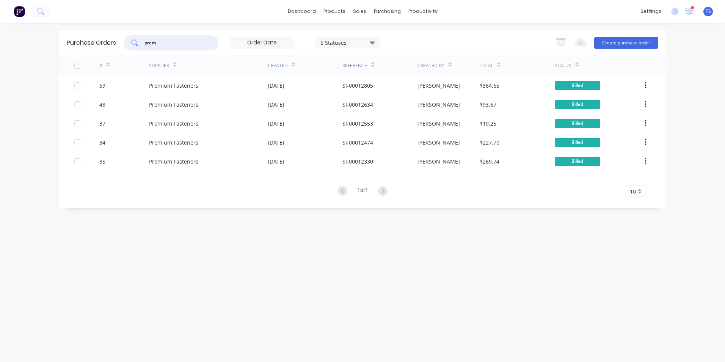
drag, startPoint x: 160, startPoint y: 43, endPoint x: 138, endPoint y: 40, distance: 21.8
click at [138, 41] on div "prem" at bounding box center [171, 42] width 95 height 15
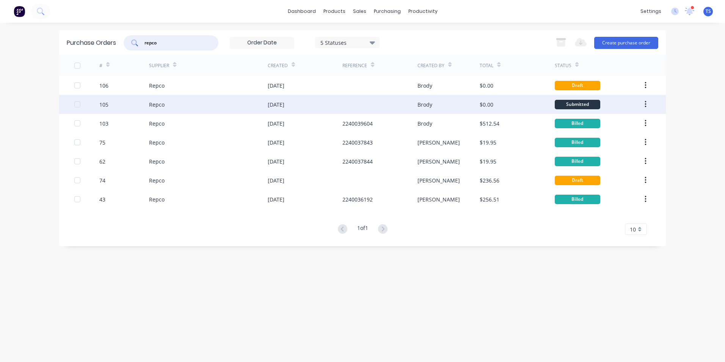
type input "repco"
click at [283, 105] on div "[DATE]" at bounding box center [276, 104] width 17 height 8
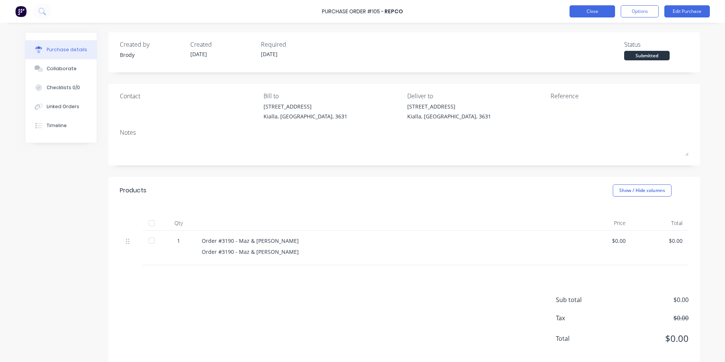
click at [589, 13] on button "Close" at bounding box center [591, 11] width 45 height 12
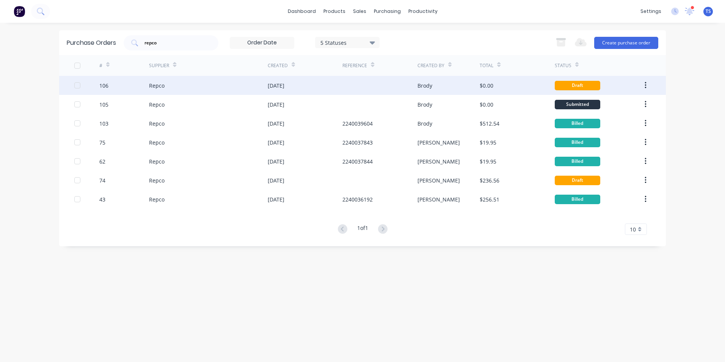
click at [280, 86] on div "[DATE]" at bounding box center [276, 85] width 17 height 8
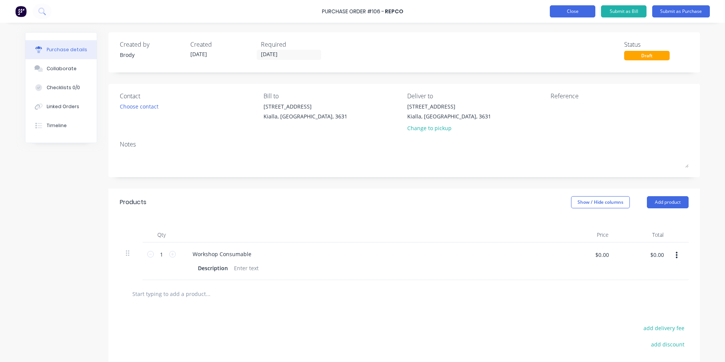
click at [562, 11] on button "Close" at bounding box center [571, 11] width 45 height 12
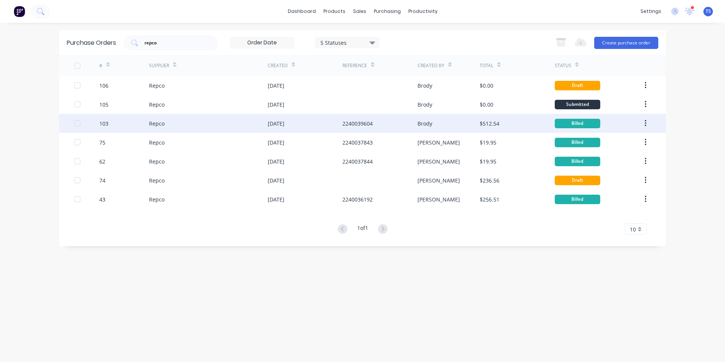
click at [166, 119] on div "Repco" at bounding box center [208, 123] width 119 height 19
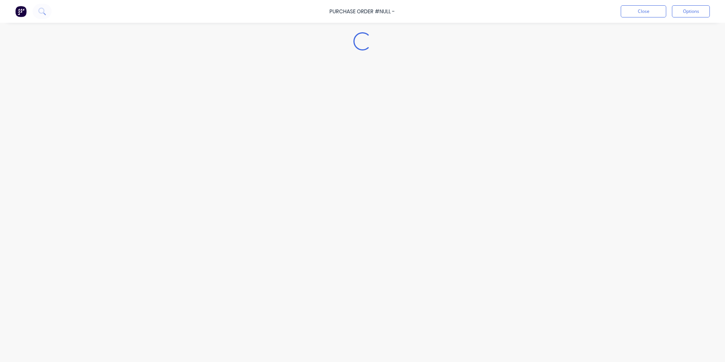
type textarea "x"
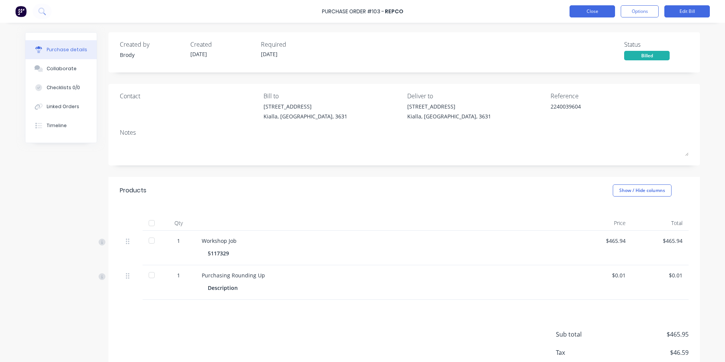
click at [593, 9] on button "Close" at bounding box center [591, 11] width 45 height 12
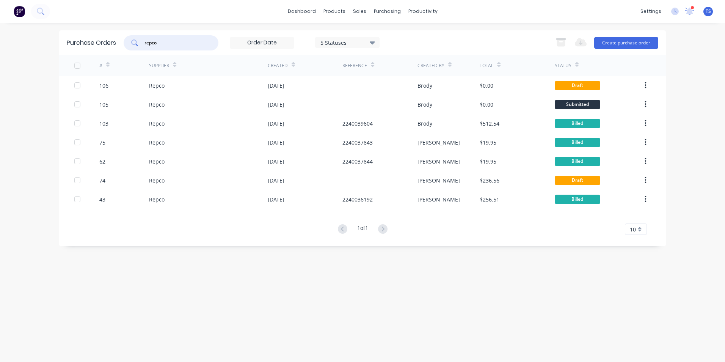
drag, startPoint x: 165, startPoint y: 41, endPoint x: 141, endPoint y: 41, distance: 24.3
click at [141, 41] on div "repco" at bounding box center [171, 42] width 95 height 15
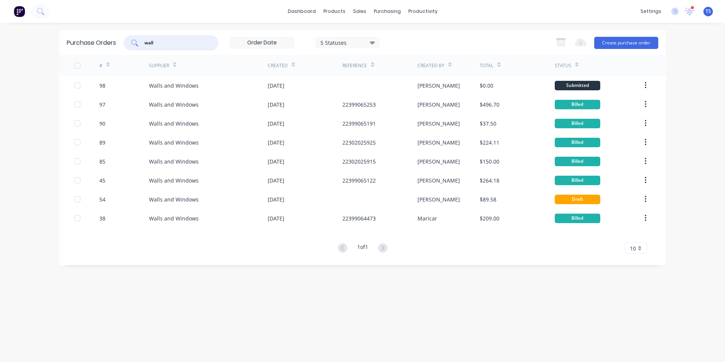
drag, startPoint x: 156, startPoint y: 42, endPoint x: 138, endPoint y: 42, distance: 17.4
click at [138, 42] on div "wall" at bounding box center [171, 42] width 95 height 15
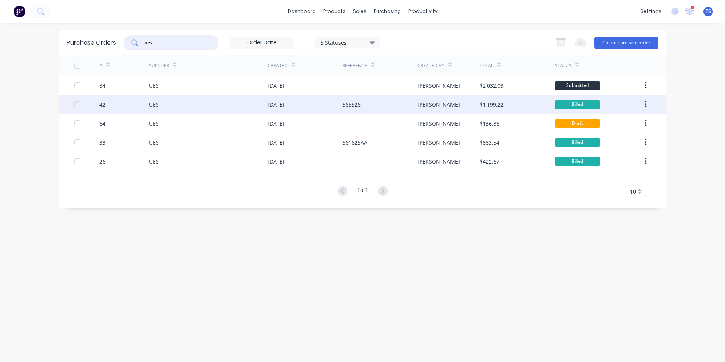
type input "ues"
click at [355, 104] on div "565526" at bounding box center [351, 104] width 18 height 8
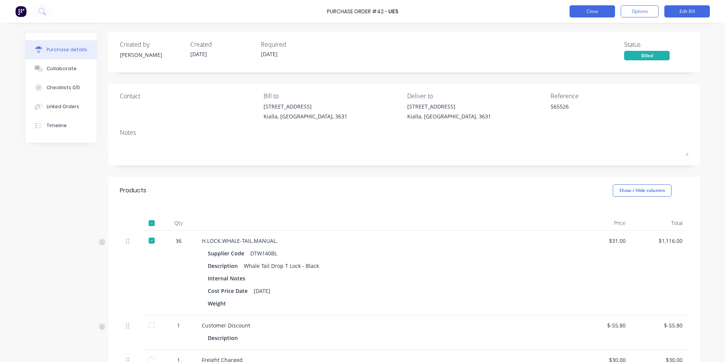
click at [592, 13] on button "Close" at bounding box center [591, 11] width 45 height 12
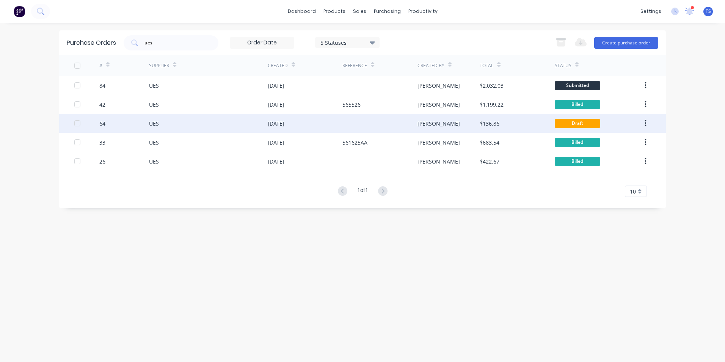
click at [284, 123] on div "[DATE]" at bounding box center [276, 123] width 17 height 8
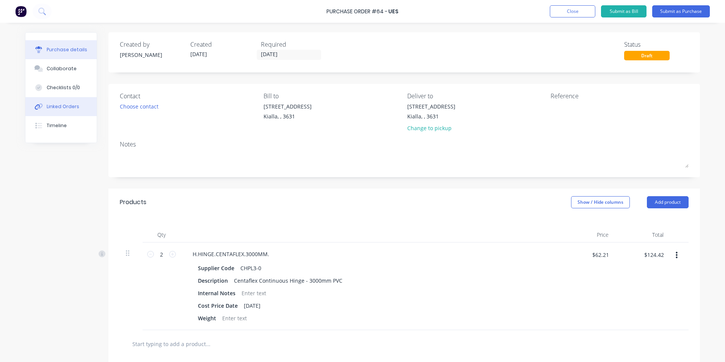
click at [64, 107] on div "Linked Orders" at bounding box center [63, 106] width 33 height 7
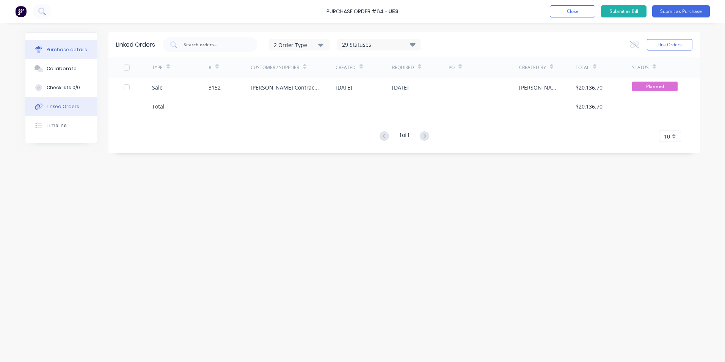
click at [70, 50] on div "Purchase details" at bounding box center [67, 49] width 41 height 7
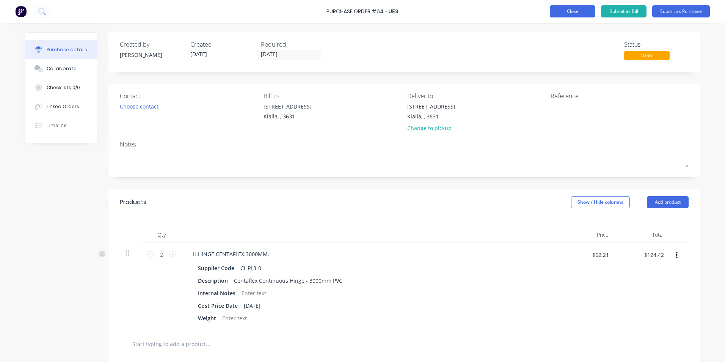
click at [572, 13] on button "Close" at bounding box center [571, 11] width 45 height 12
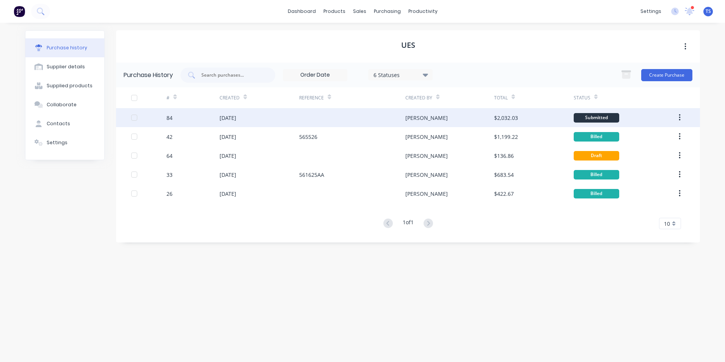
click at [336, 121] on div at bounding box center [352, 117] width 106 height 19
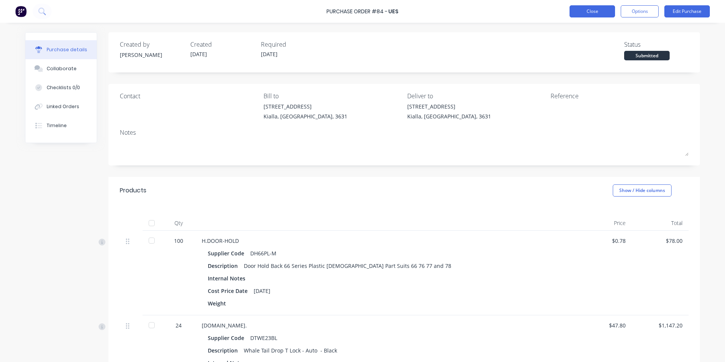
click at [598, 11] on button "Close" at bounding box center [591, 11] width 45 height 12
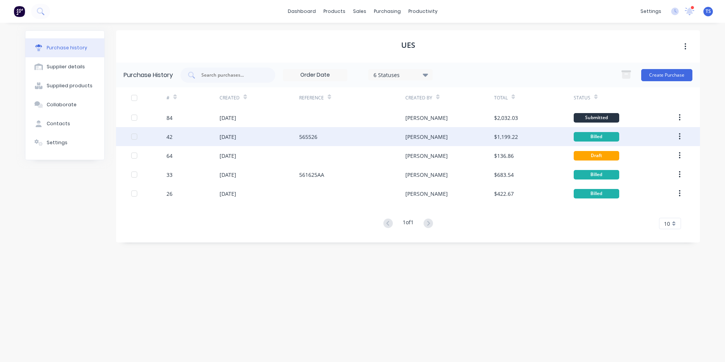
click at [230, 137] on div "[DATE]" at bounding box center [227, 137] width 17 height 8
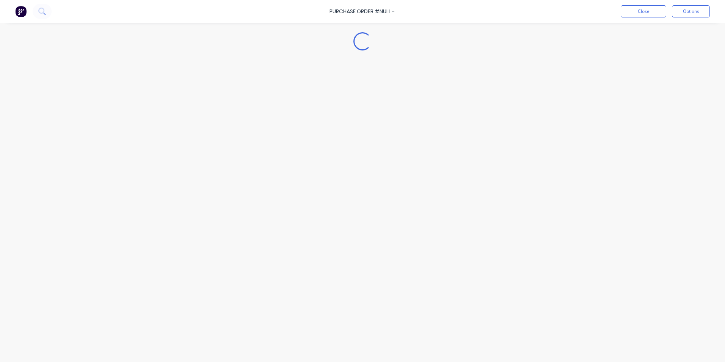
type textarea "x"
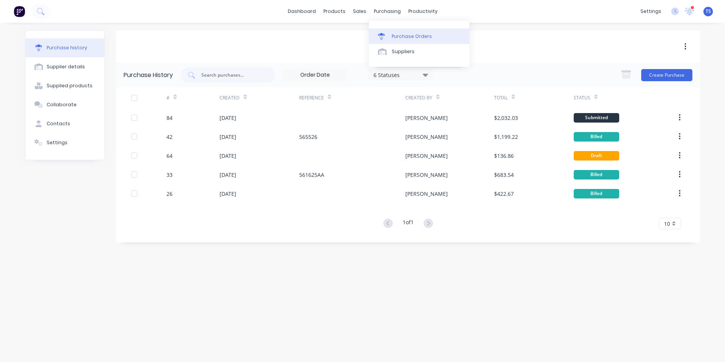
click at [400, 37] on div "Purchase Orders" at bounding box center [411, 36] width 40 height 7
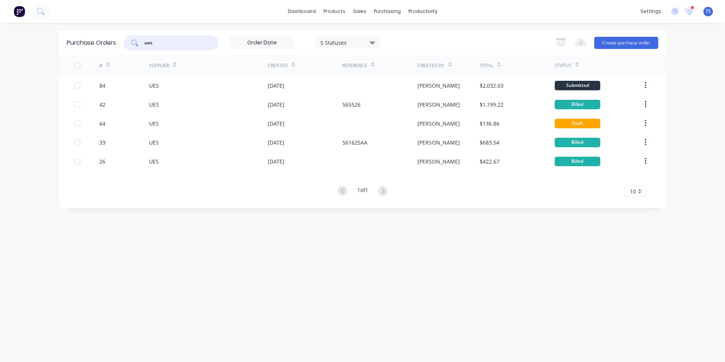
click at [158, 44] on input "ues" at bounding box center [175, 43] width 63 height 8
type input "u"
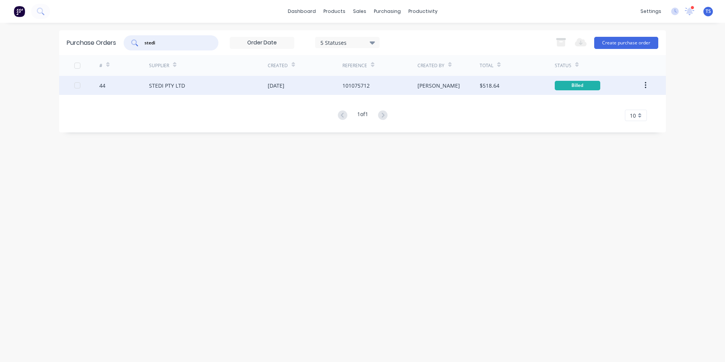
type input "stedi"
click at [213, 84] on div "STEDI PTY LTD" at bounding box center [208, 85] width 119 height 19
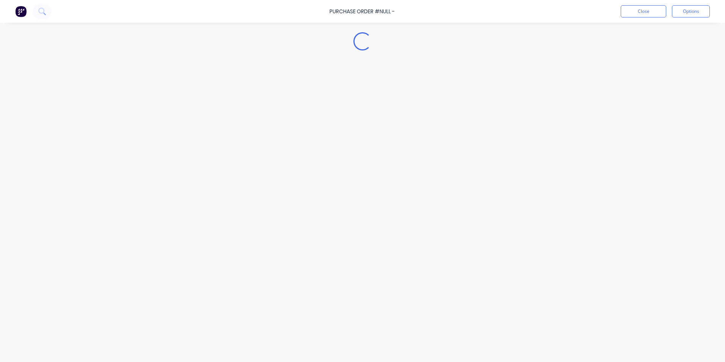
type textarea "x"
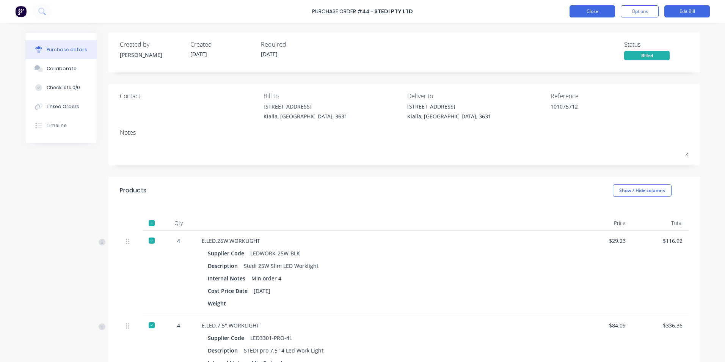
click at [594, 10] on button "Close" at bounding box center [591, 11] width 45 height 12
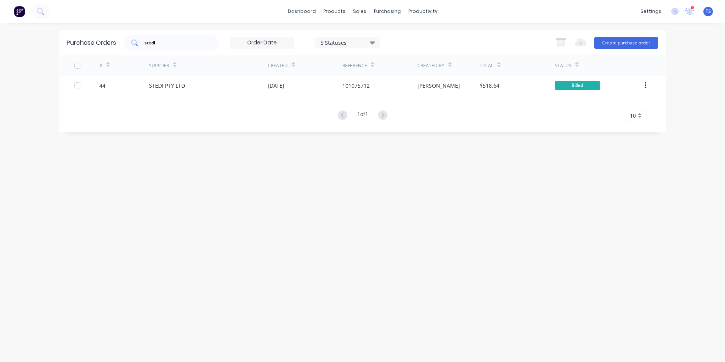
click at [161, 43] on input "stedi" at bounding box center [175, 43] width 63 height 8
type input "s"
type input "ape"
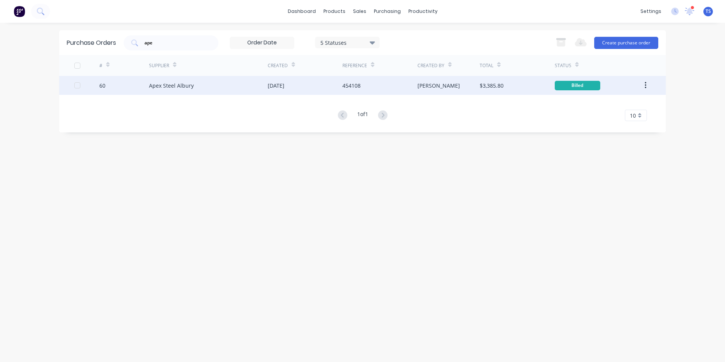
click at [176, 87] on div "Apex Steel Albury" at bounding box center [171, 85] width 45 height 8
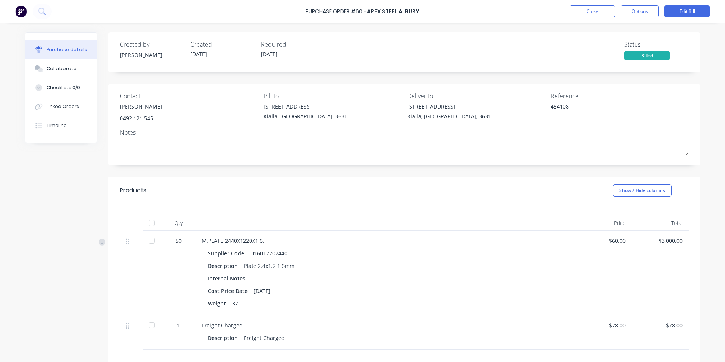
scroll to position [96, 0]
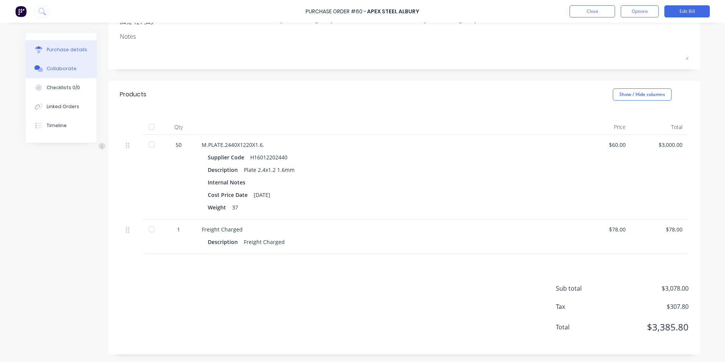
click at [60, 70] on div "Collaborate" at bounding box center [62, 68] width 30 height 7
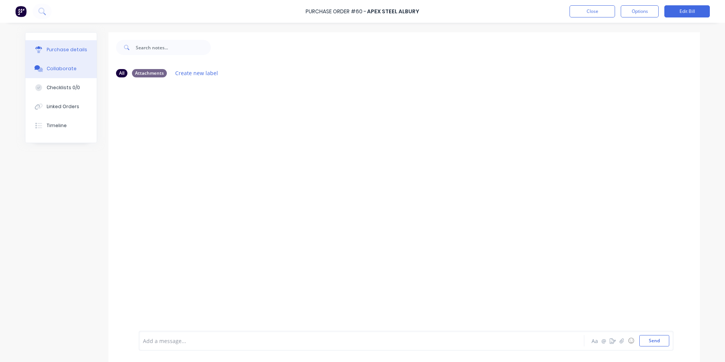
click at [62, 47] on div "Purchase details" at bounding box center [67, 49] width 41 height 7
type textarea "x"
